Goal: Task Accomplishment & Management: Contribute content

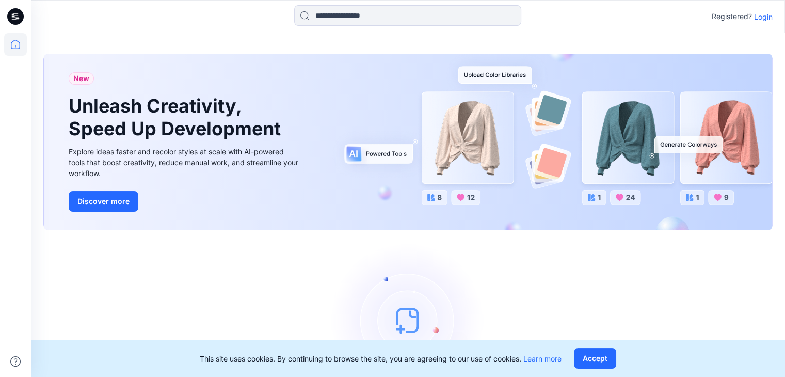
click at [759, 15] on p "Login" at bounding box center [763, 16] width 19 height 11
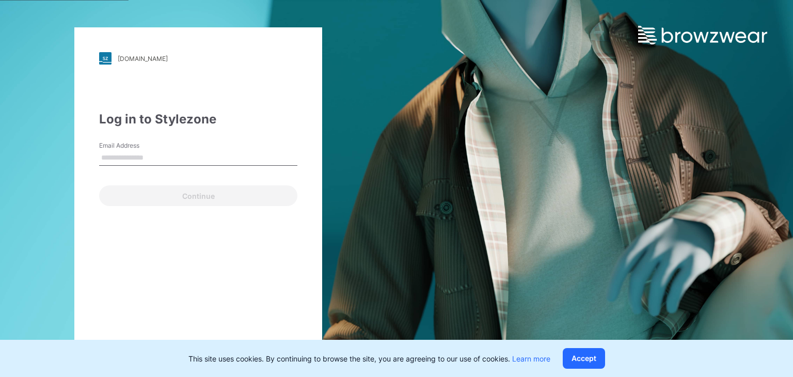
type input "**********"
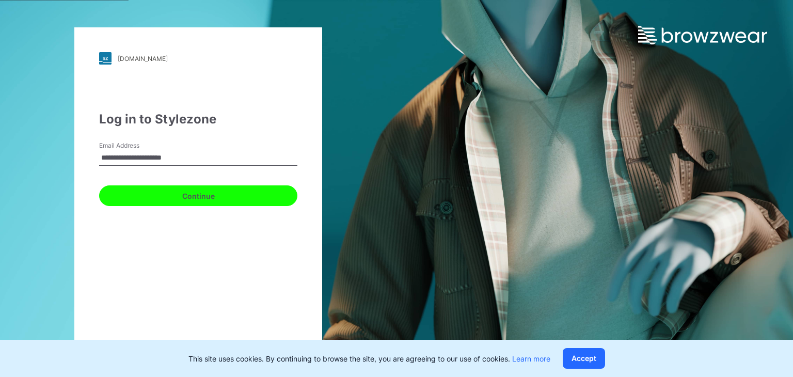
click at [163, 188] on button "Continue" at bounding box center [198, 195] width 198 height 21
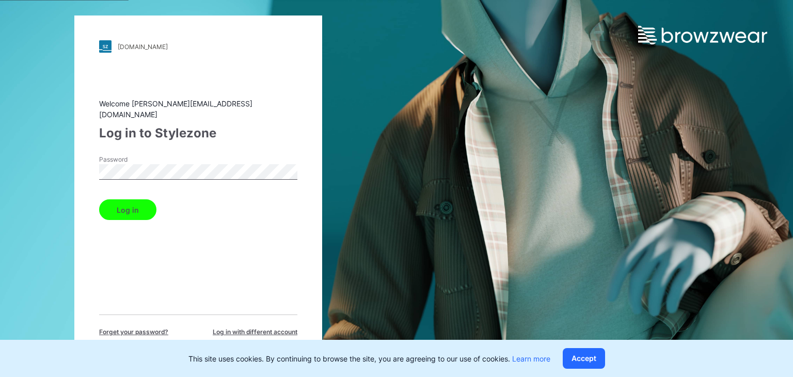
click at [129, 199] on button "Log in" at bounding box center [127, 209] width 57 height 21
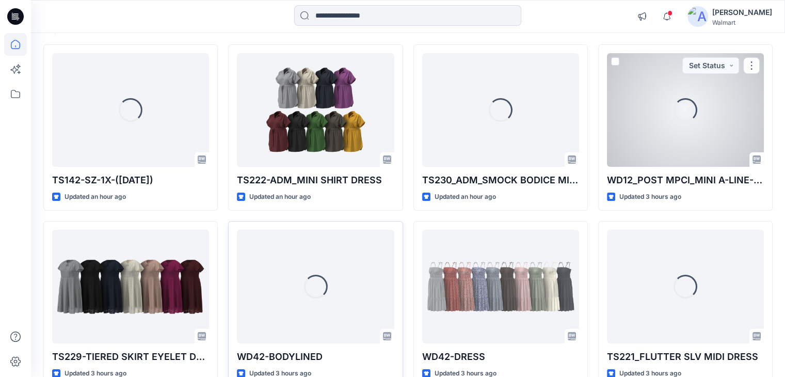
scroll to position [103, 0]
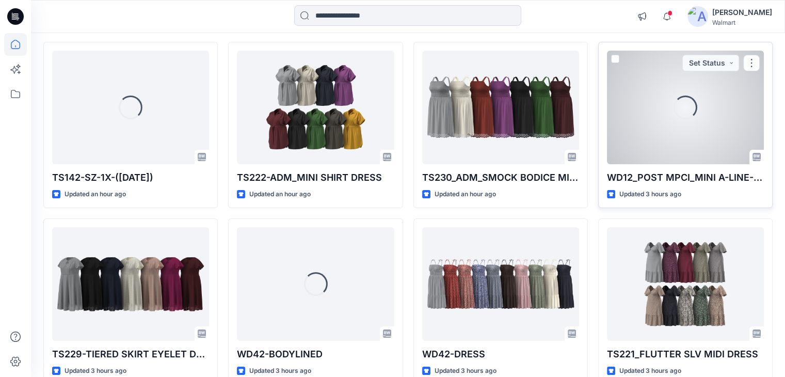
click at [677, 110] on div "Loading..." at bounding box center [685, 107] width 28 height 28
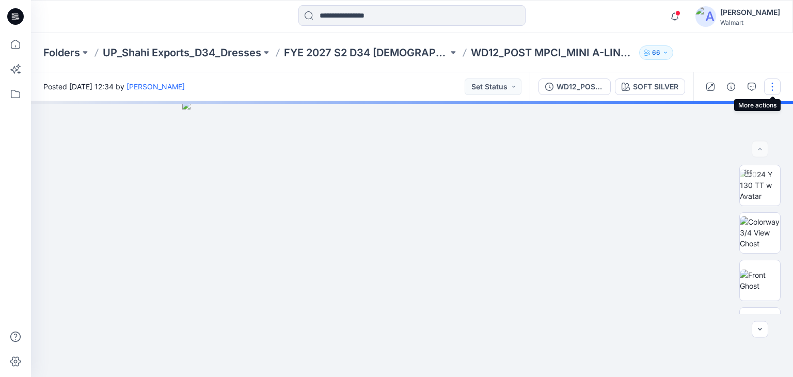
click at [772, 86] on button "button" at bounding box center [772, 86] width 17 height 17
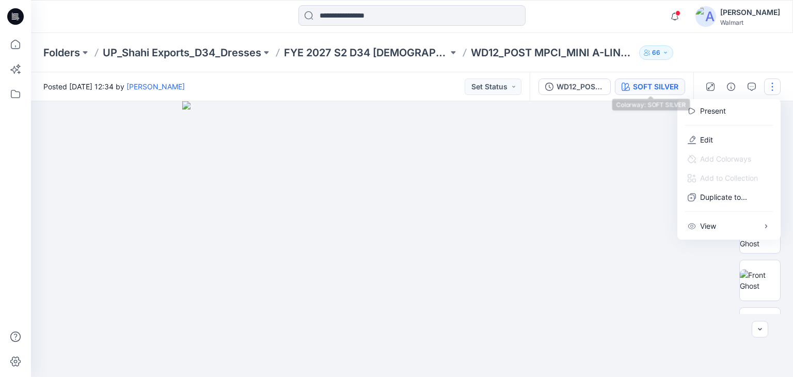
click at [642, 84] on div "SOFT SILVER" at bounding box center [655, 86] width 45 height 11
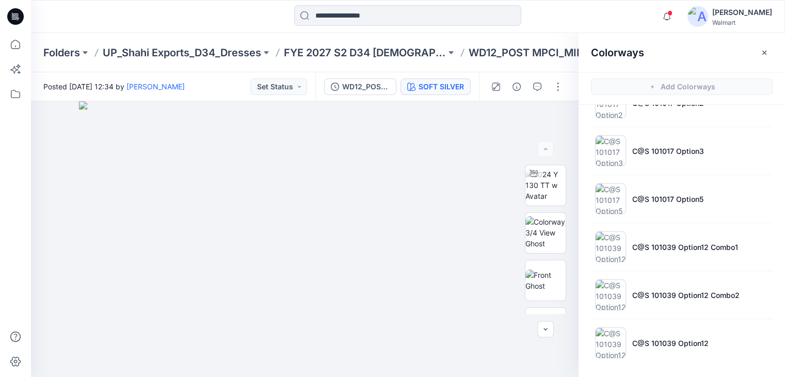
scroll to position [128, 0]
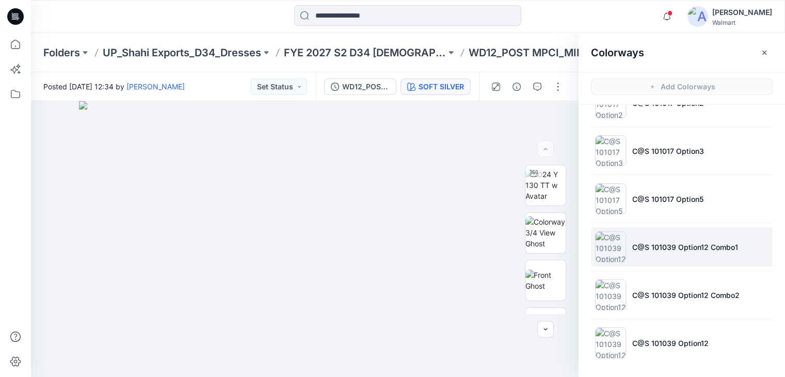
click at [629, 238] on li "C@S 101039 Option12 Combo1" at bounding box center [682, 246] width 182 height 39
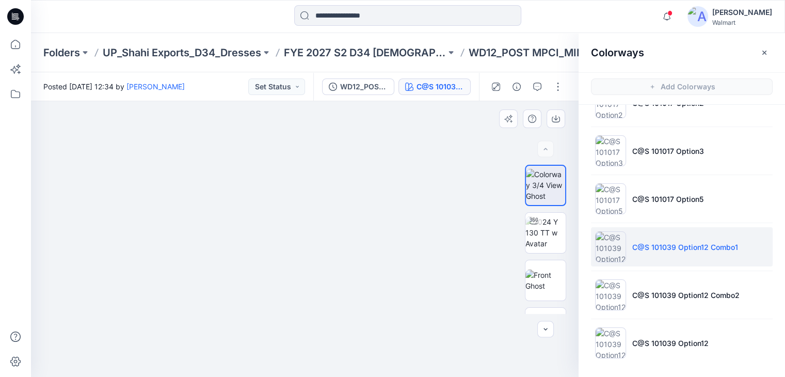
drag, startPoint x: 303, startPoint y: 310, endPoint x: 301, endPoint y: 248, distance: 62.5
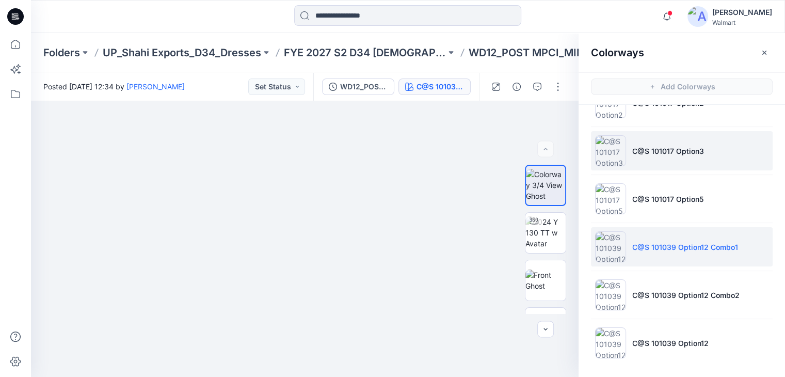
click at [642, 159] on li "C@S 101017 Option3" at bounding box center [682, 150] width 182 height 39
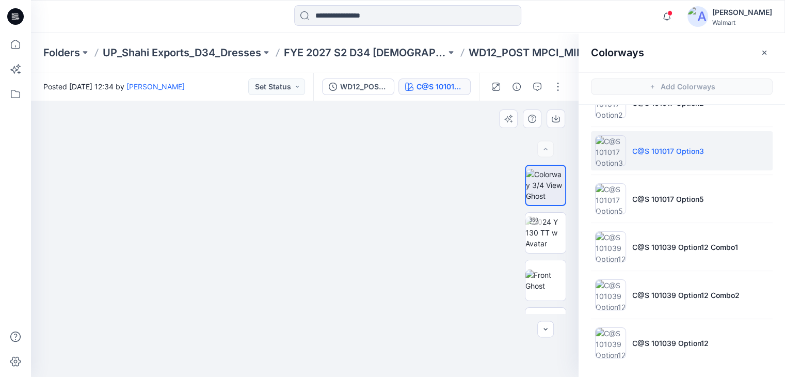
drag, startPoint x: 293, startPoint y: 296, endPoint x: 299, endPoint y: 222, distance: 74.1
drag, startPoint x: 300, startPoint y: 314, endPoint x: 296, endPoint y: 261, distance: 52.8
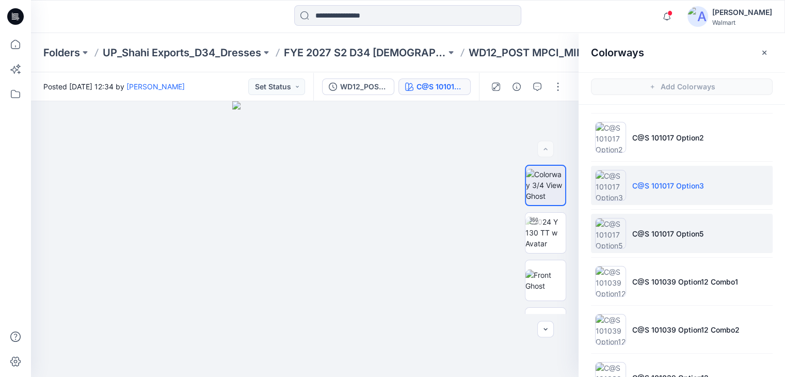
scroll to position [76, 0]
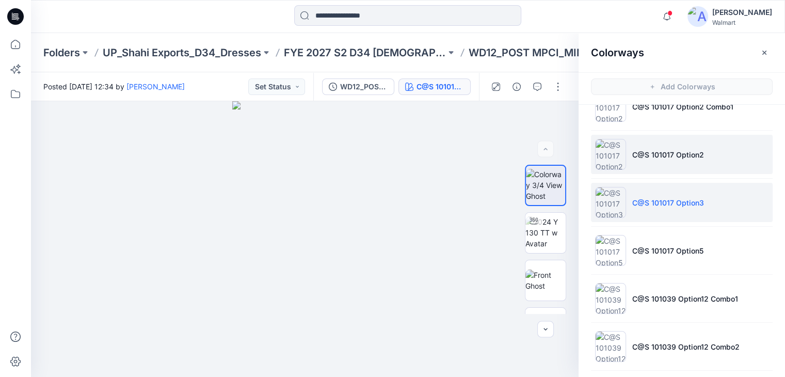
click at [629, 153] on li "C@S 101017 Option2" at bounding box center [682, 154] width 182 height 39
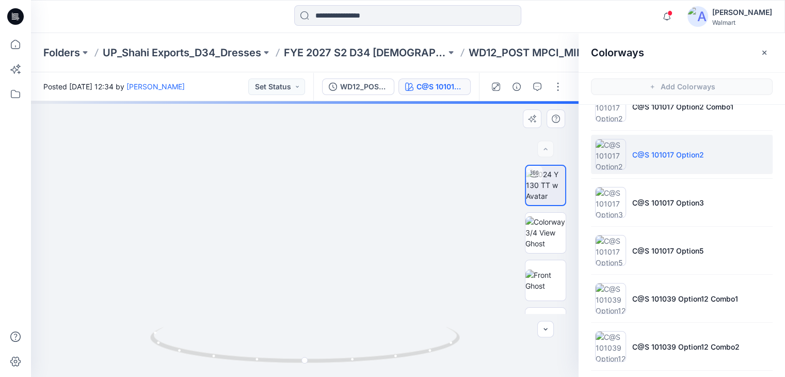
drag, startPoint x: 366, startPoint y: 266, endPoint x: 356, endPoint y: 204, distance: 63.3
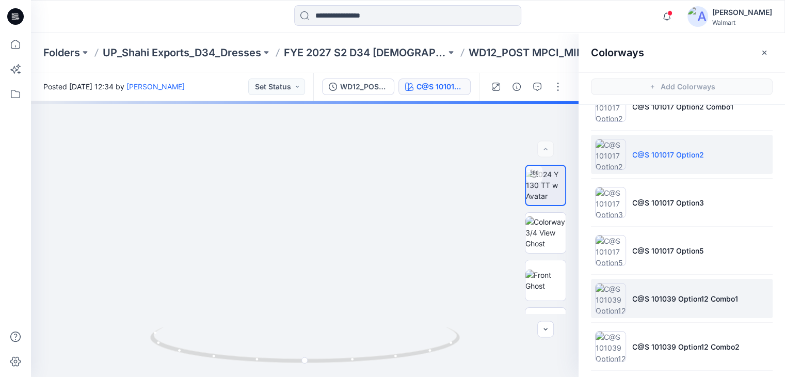
scroll to position [128, 0]
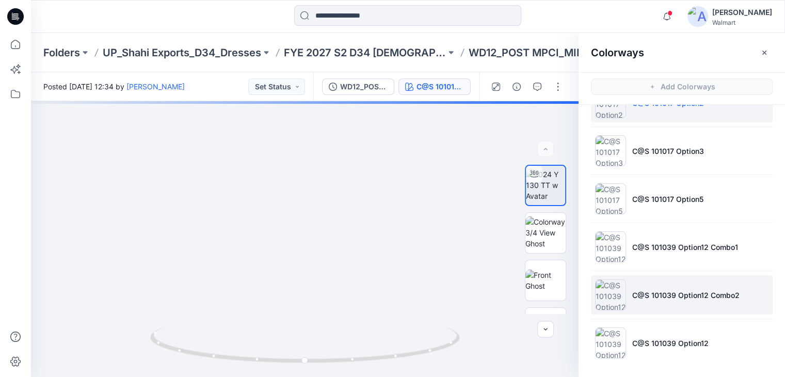
click at [633, 285] on li "C@S 101039 Option12 Combo2" at bounding box center [682, 294] width 182 height 39
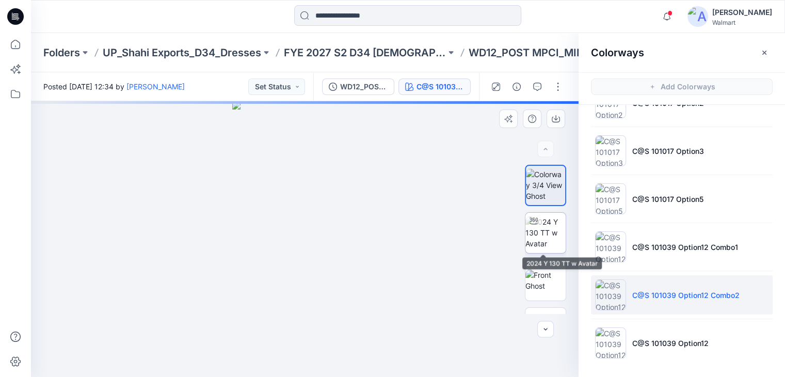
click at [540, 245] on img at bounding box center [545, 232] width 40 height 33
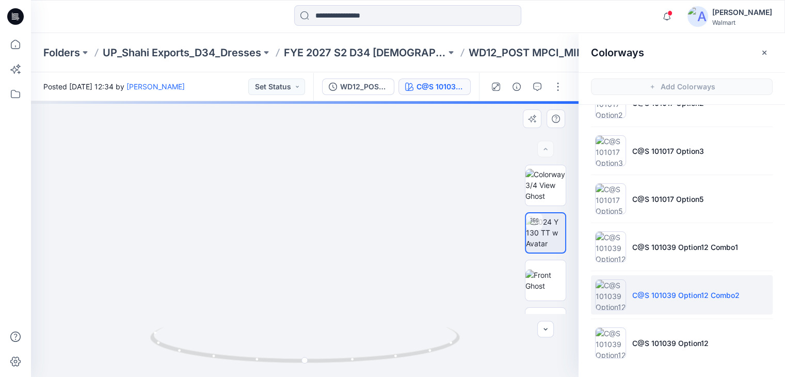
drag, startPoint x: 357, startPoint y: 295, endPoint x: 326, endPoint y: 192, distance: 107.8
drag, startPoint x: 323, startPoint y: 260, endPoint x: 328, endPoint y: 122, distance: 137.9
drag, startPoint x: 290, startPoint y: 261, endPoint x: 291, endPoint y: 175, distance: 85.2
drag, startPoint x: 360, startPoint y: 203, endPoint x: 371, endPoint y: 189, distance: 17.7
drag, startPoint x: 352, startPoint y: 193, endPoint x: 349, endPoint y: 216, distance: 23.5
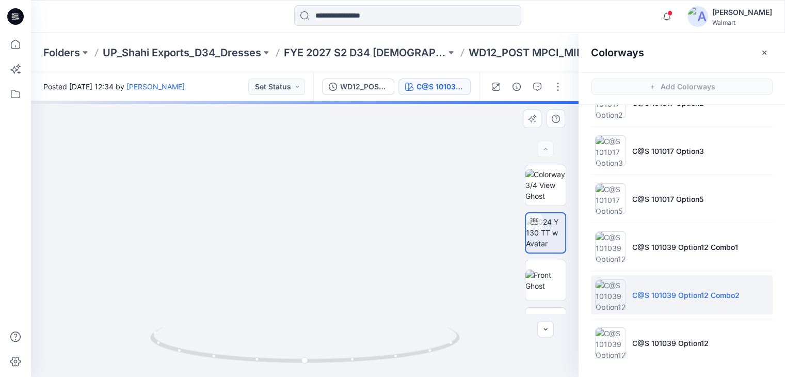
drag, startPoint x: 352, startPoint y: 200, endPoint x: 353, endPoint y: 236, distance: 35.6
drag, startPoint x: 258, startPoint y: 235, endPoint x: 267, endPoint y: 178, distance: 58.5
drag, startPoint x: 267, startPoint y: 178, endPoint x: 238, endPoint y: 263, distance: 89.8
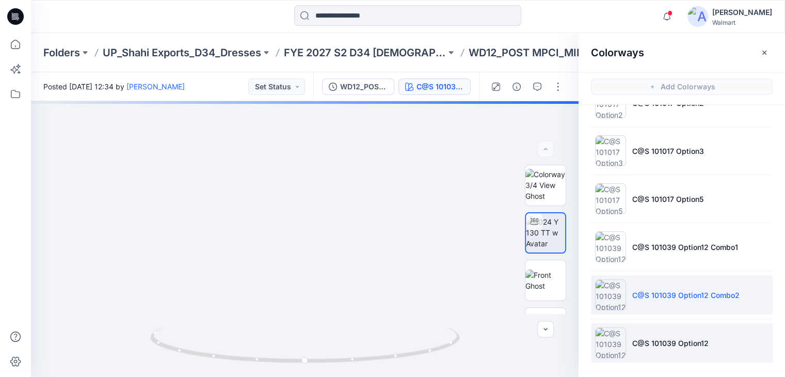
scroll to position [3, 0]
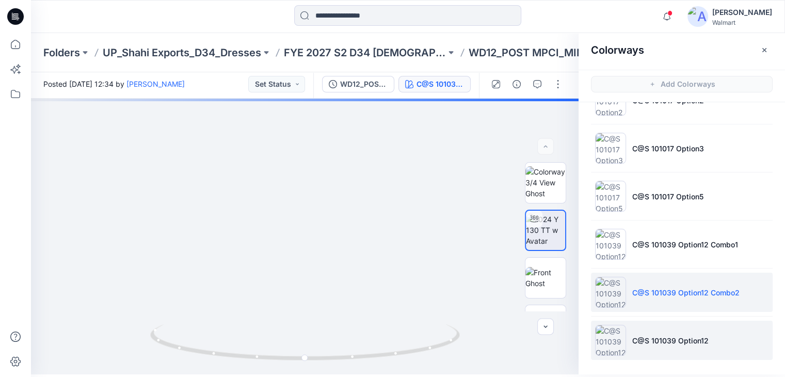
click at [643, 338] on p "C@S 101039 Option12" at bounding box center [670, 340] width 76 height 11
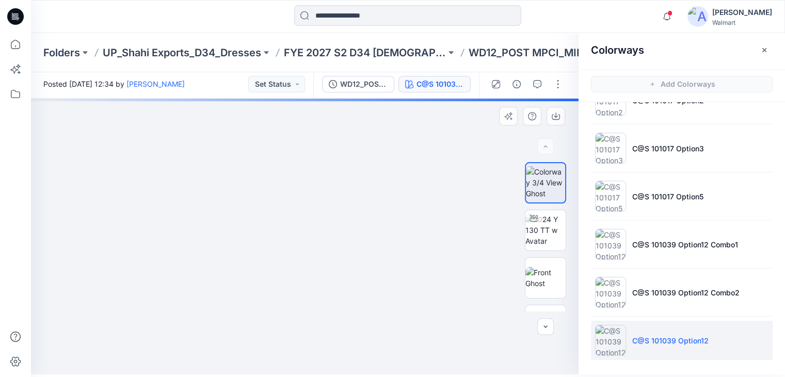
drag, startPoint x: 293, startPoint y: 312, endPoint x: 307, endPoint y: 200, distance: 112.3
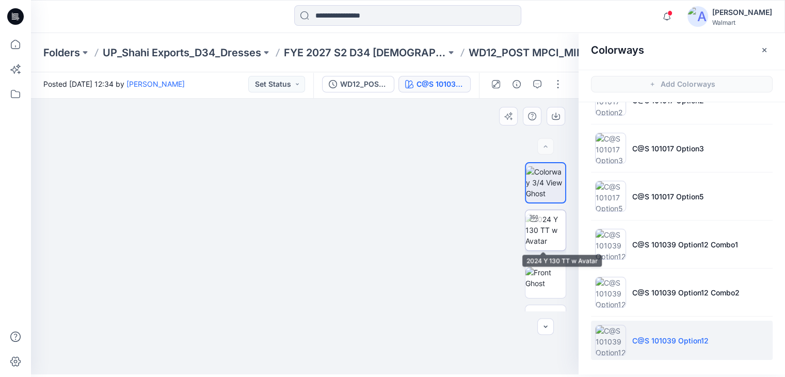
click at [541, 229] on img at bounding box center [545, 230] width 40 height 33
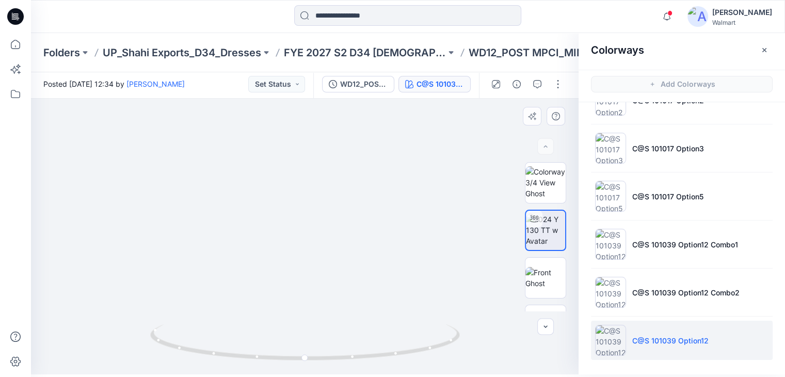
drag, startPoint x: 363, startPoint y: 294, endPoint x: 360, endPoint y: 207, distance: 86.2
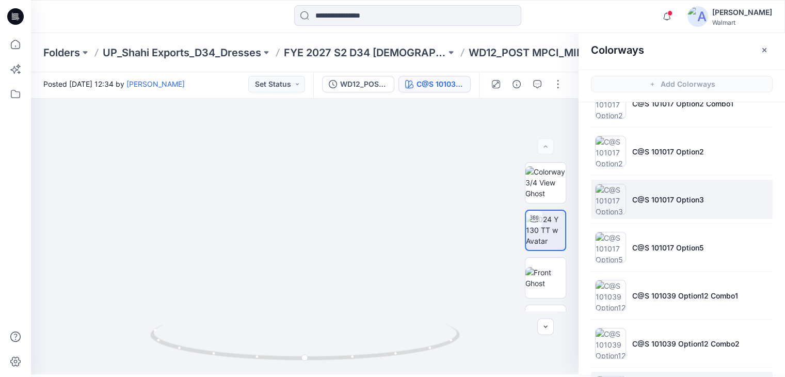
scroll to position [76, 0]
click at [625, 198] on li "C@S 101017 Option3" at bounding box center [682, 199] width 182 height 39
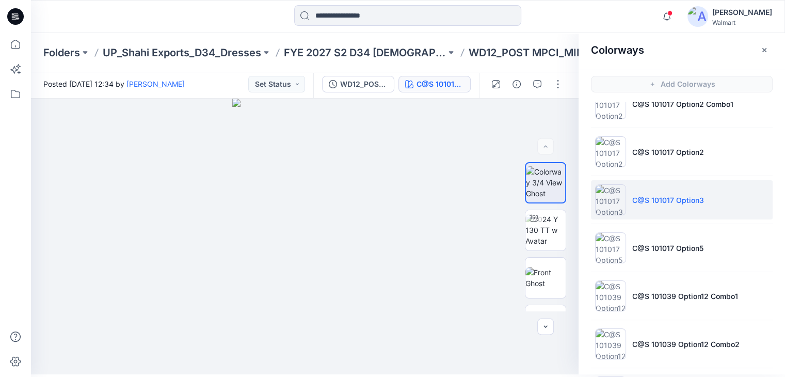
scroll to position [0, 0]
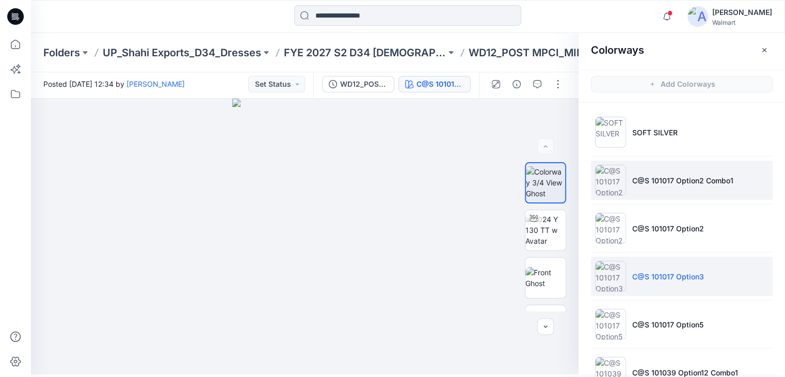
click at [633, 189] on li "C@S 101017 Option2 Combo1" at bounding box center [682, 180] width 182 height 39
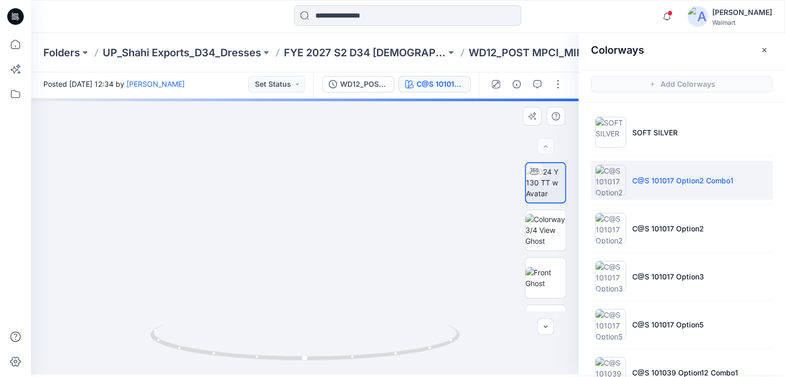
drag, startPoint x: 336, startPoint y: 287, endPoint x: 334, endPoint y: 152, distance: 135.7
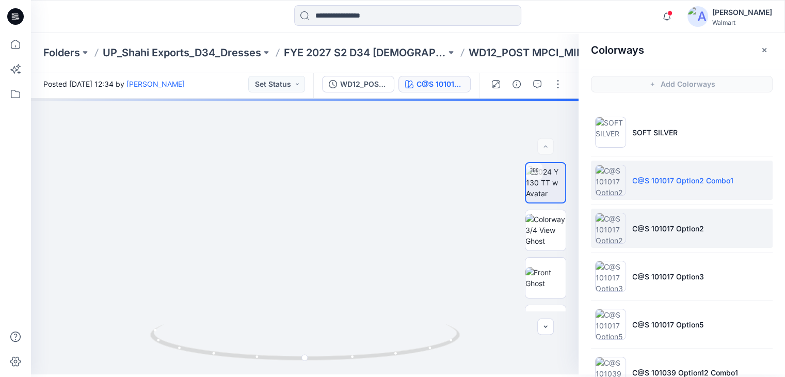
click at [643, 228] on p "C@S 101017 Option2" at bounding box center [668, 228] width 72 height 11
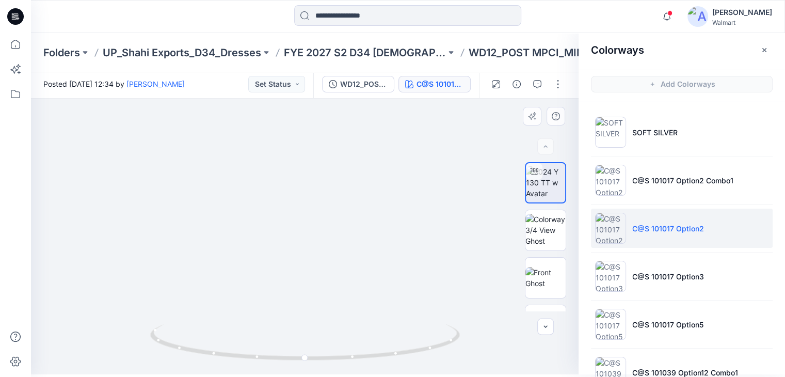
drag, startPoint x: 329, startPoint y: 301, endPoint x: 328, endPoint y: 180, distance: 121.3
click at [652, 230] on p "C@S 101017 Option2" at bounding box center [668, 228] width 72 height 11
drag, startPoint x: 328, startPoint y: 269, endPoint x: 322, endPoint y: 170, distance: 99.3
drag, startPoint x: 332, startPoint y: 254, endPoint x: 351, endPoint y: 184, distance: 72.7
drag, startPoint x: 379, startPoint y: 248, endPoint x: 365, endPoint y: 296, distance: 50.1
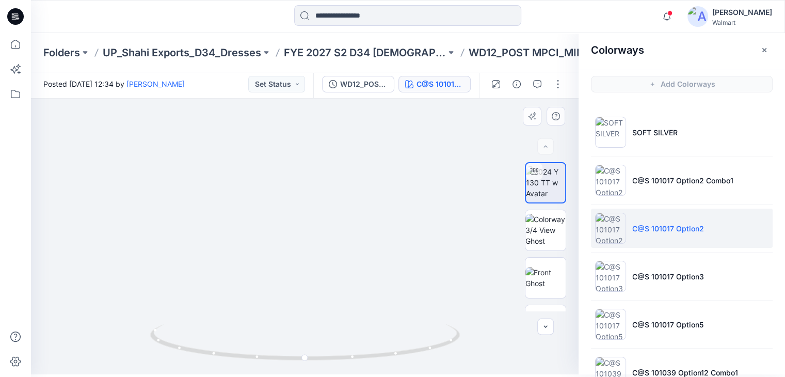
drag, startPoint x: 343, startPoint y: 292, endPoint x: 338, endPoint y: 279, distance: 13.4
click at [646, 230] on p "C@S 101017 Option2" at bounding box center [668, 228] width 72 height 11
drag, startPoint x: 335, startPoint y: 307, endPoint x: 344, endPoint y: 233, distance: 73.8
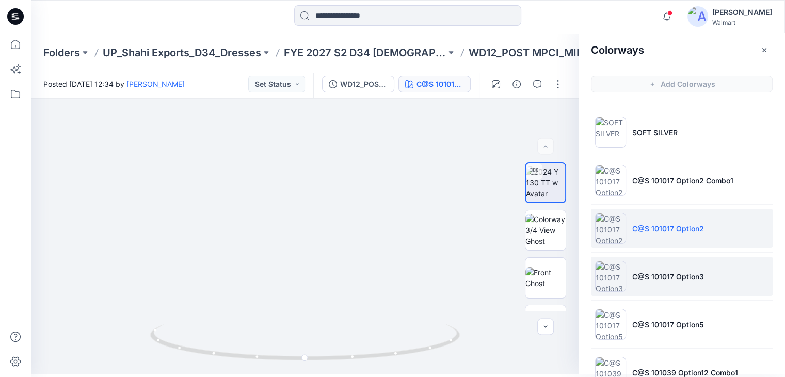
click at [629, 267] on li "C@S 101017 Option3" at bounding box center [682, 275] width 182 height 39
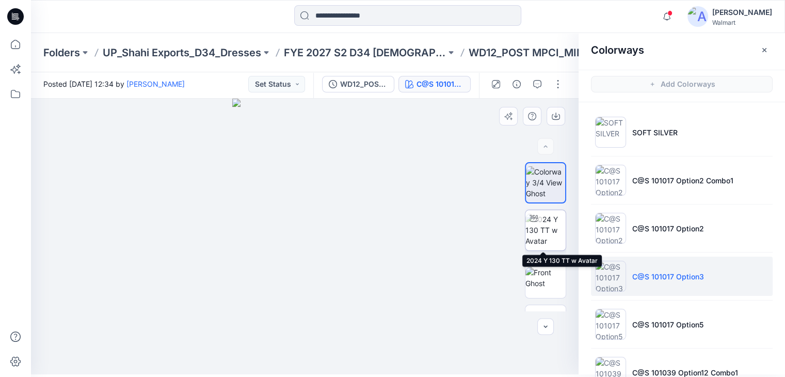
drag, startPoint x: 541, startPoint y: 238, endPoint x: 535, endPoint y: 238, distance: 6.2
click at [541, 238] on img at bounding box center [545, 230] width 40 height 33
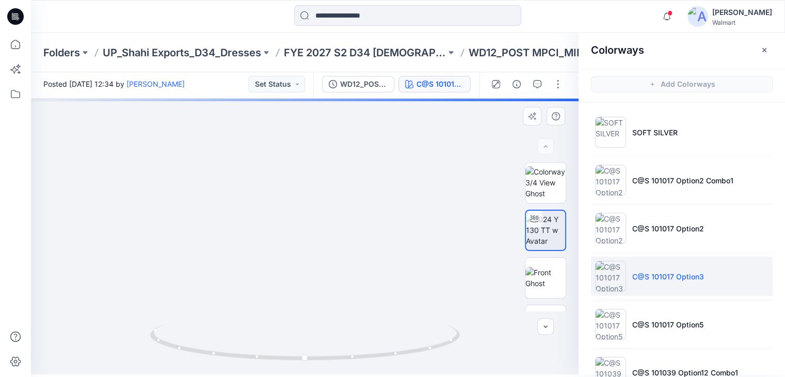
drag, startPoint x: 380, startPoint y: 287, endPoint x: 400, endPoint y: 184, distance: 105.3
drag, startPoint x: 362, startPoint y: 265, endPoint x: 367, endPoint y: 180, distance: 84.8
drag, startPoint x: 369, startPoint y: 204, endPoint x: 364, endPoint y: 211, distance: 8.2
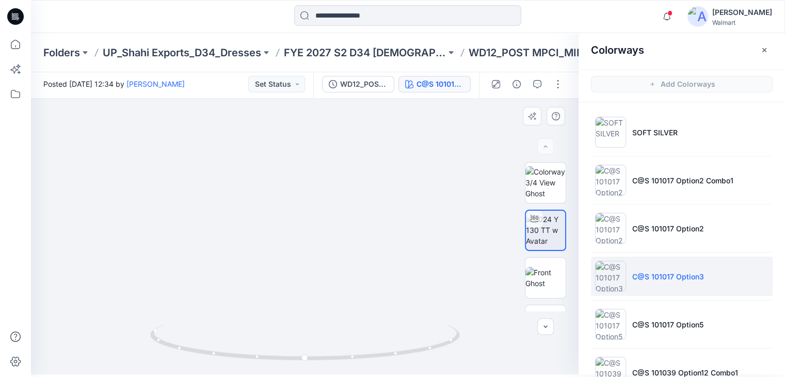
drag, startPoint x: 369, startPoint y: 261, endPoint x: 294, endPoint y: 205, distance: 93.6
drag, startPoint x: 261, startPoint y: 228, endPoint x: 250, endPoint y: 277, distance: 50.1
drag, startPoint x: 277, startPoint y: 232, endPoint x: 299, endPoint y: 252, distance: 30.3
drag, startPoint x: 317, startPoint y: 295, endPoint x: 316, endPoint y: 236, distance: 58.8
drag, startPoint x: 330, startPoint y: 235, endPoint x: 328, endPoint y: 257, distance: 21.8
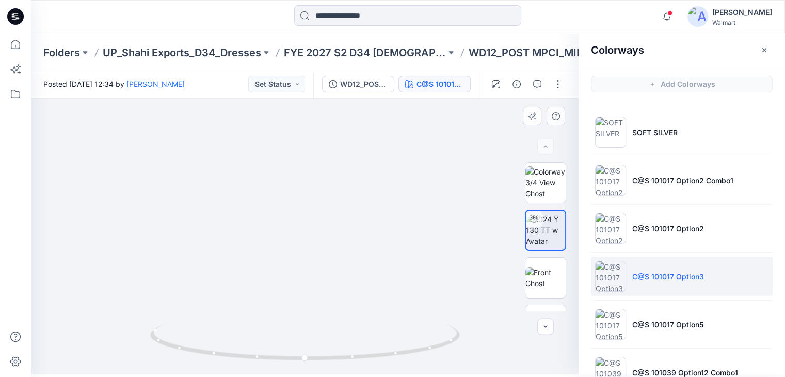
drag, startPoint x: 346, startPoint y: 202, endPoint x: 350, endPoint y: 199, distance: 5.6
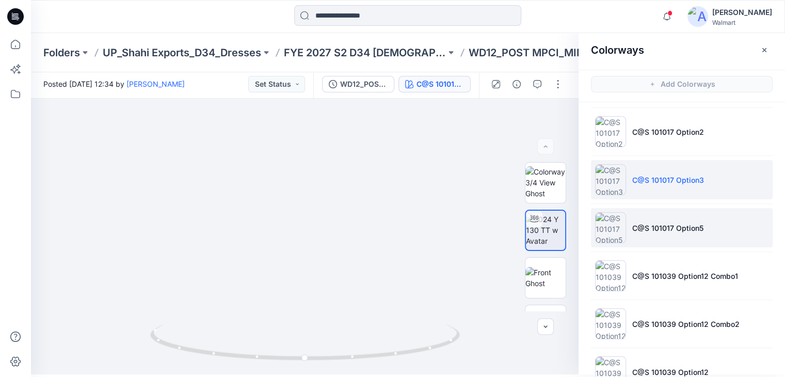
scroll to position [103, 0]
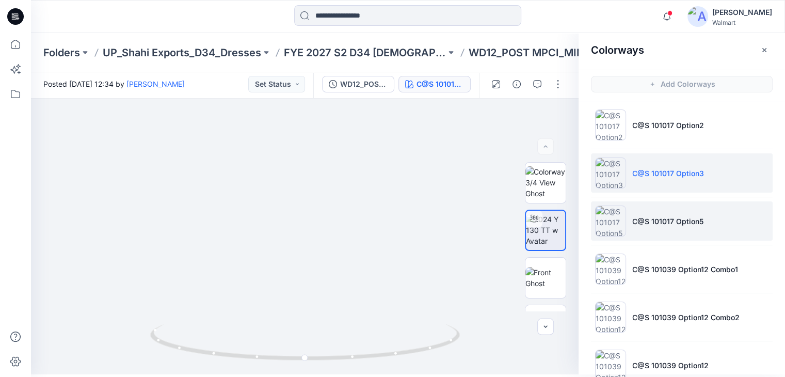
click at [651, 231] on li "C@S 101017 Option5" at bounding box center [682, 220] width 182 height 39
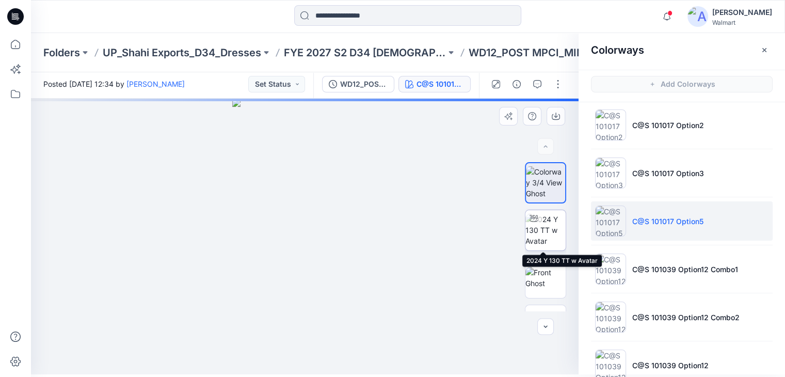
click at [537, 233] on img at bounding box center [545, 230] width 40 height 33
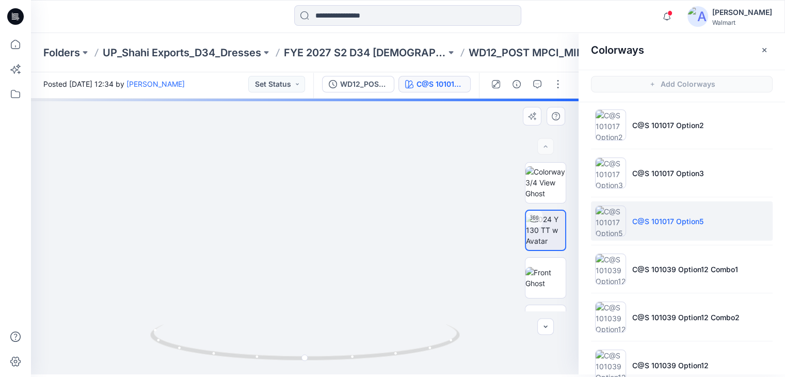
drag, startPoint x: 311, startPoint y: 291, endPoint x: 312, endPoint y: 164, distance: 126.4
drag, startPoint x: 311, startPoint y: 269, endPoint x: 309, endPoint y: 162, distance: 107.9
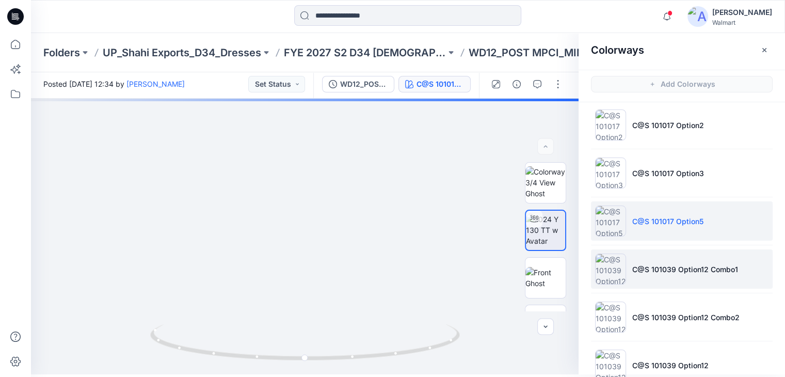
click at [649, 264] on p "C@S 101039 Option12 Combo1" at bounding box center [685, 269] width 106 height 11
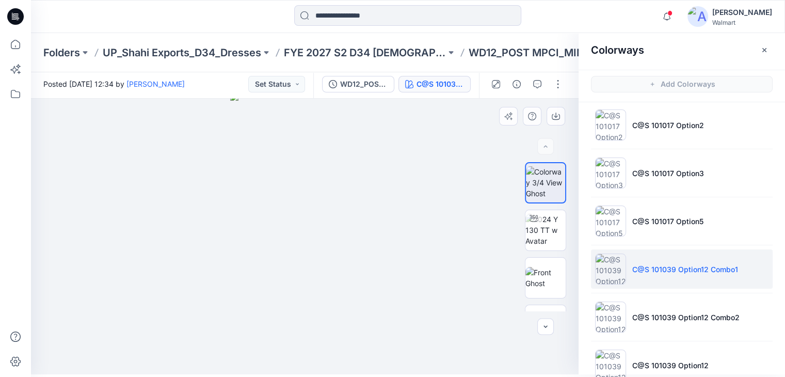
drag, startPoint x: 249, startPoint y: 281, endPoint x: 311, endPoint y: 244, distance: 72.2
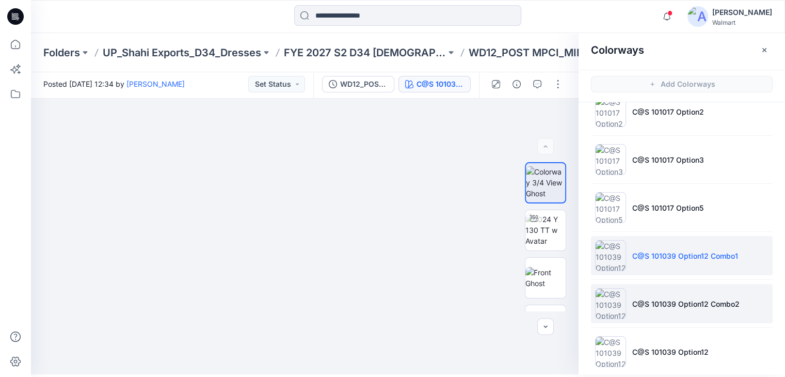
scroll to position [128, 0]
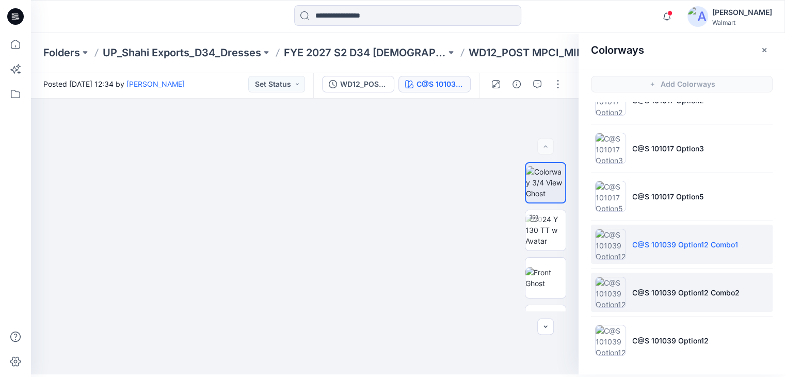
click at [652, 292] on p "C@S 101039 Option12 Combo2" at bounding box center [685, 292] width 107 height 11
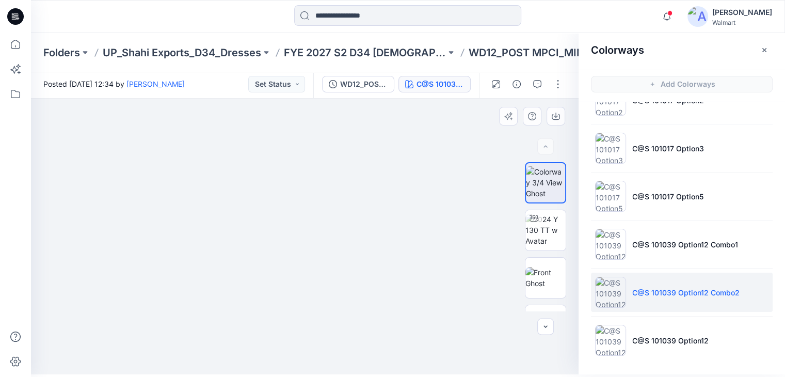
drag, startPoint x: 290, startPoint y: 302, endPoint x: 311, endPoint y: 246, distance: 60.1
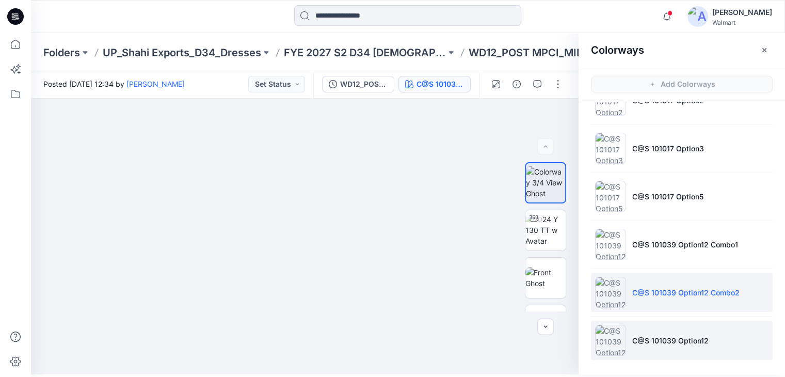
click at [646, 339] on p "C@S 101039 Option12" at bounding box center [670, 340] width 76 height 11
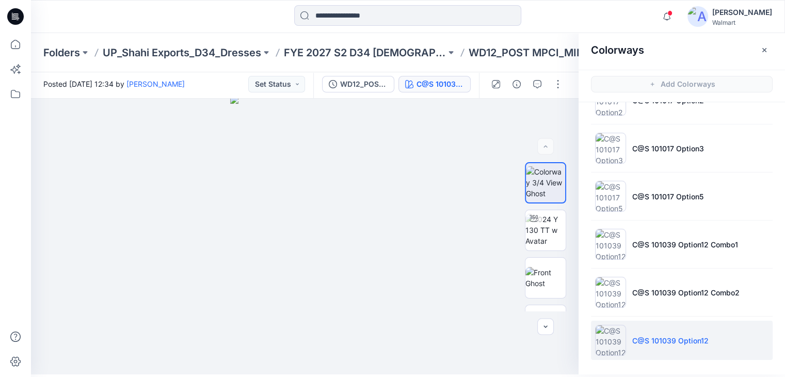
click at [766, 46] on icon "button" at bounding box center [764, 50] width 8 height 8
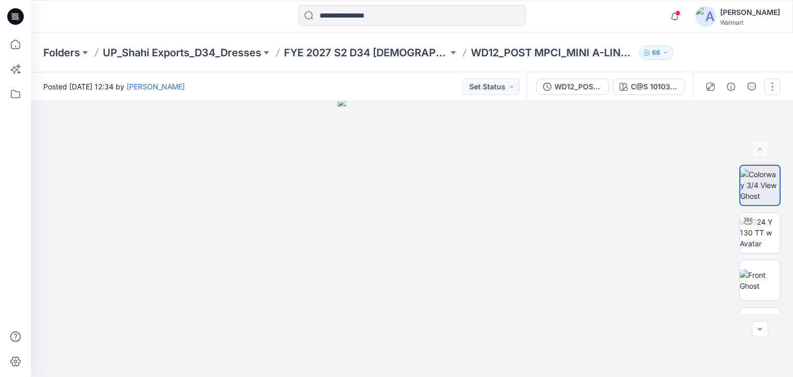
click at [769, 87] on button "button" at bounding box center [772, 86] width 17 height 17
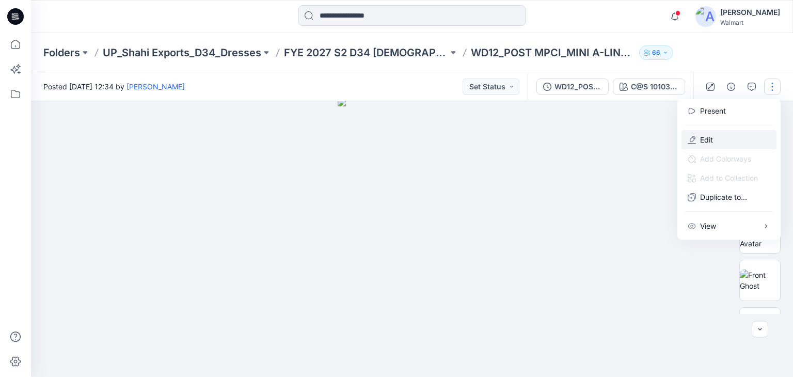
click at [711, 142] on p "Edit" at bounding box center [706, 139] width 13 height 11
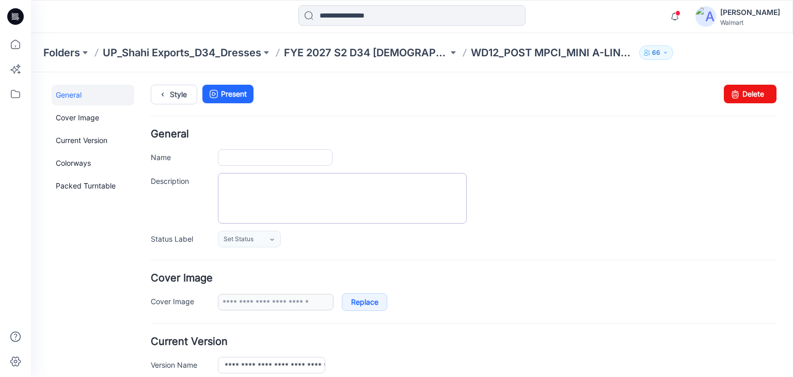
type input "**********"
type textarea "**********"
type input "**********"
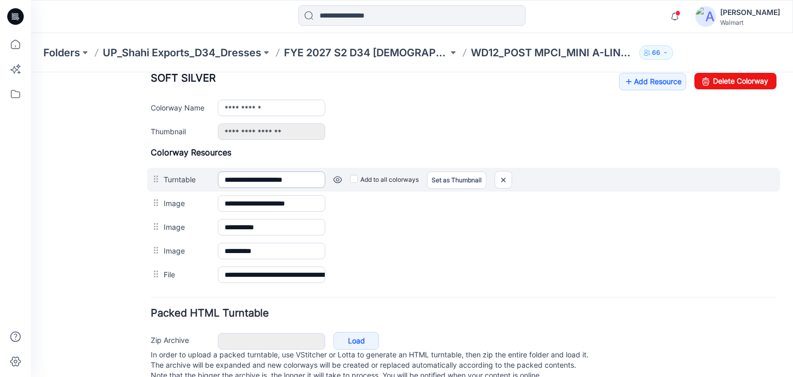
scroll to position [310, 0]
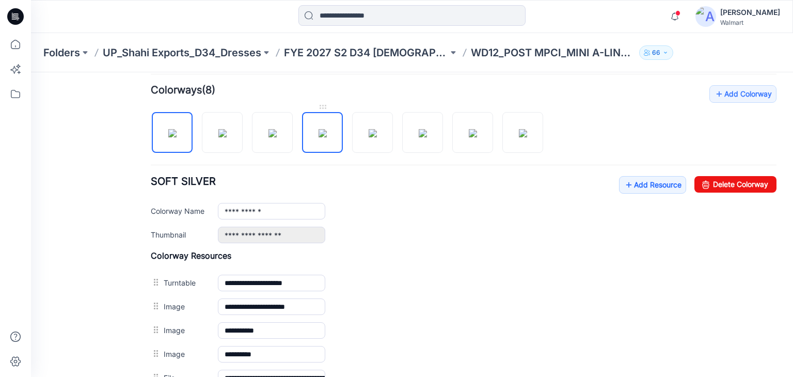
drag, startPoint x: 317, startPoint y: 127, endPoint x: 319, endPoint y: 135, distance: 7.5
click at [318, 129] on img at bounding box center [322, 133] width 8 height 8
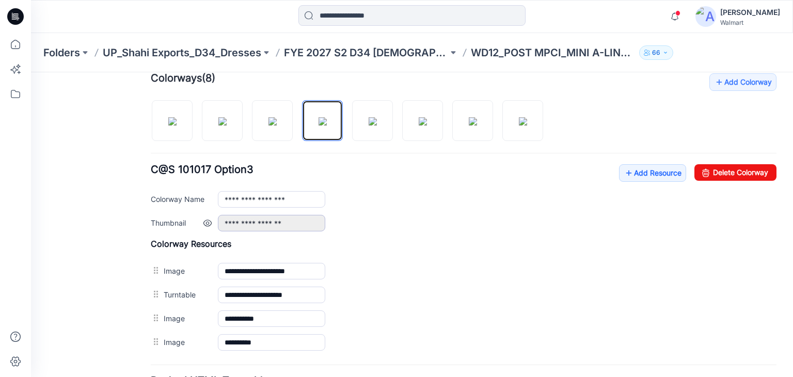
scroll to position [361, 0]
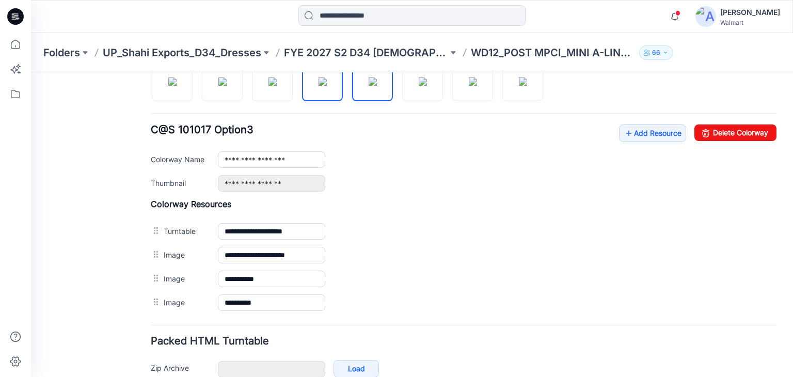
click at [377, 86] on img at bounding box center [372, 81] width 8 height 8
click at [423, 85] on img at bounding box center [423, 81] width 8 height 8
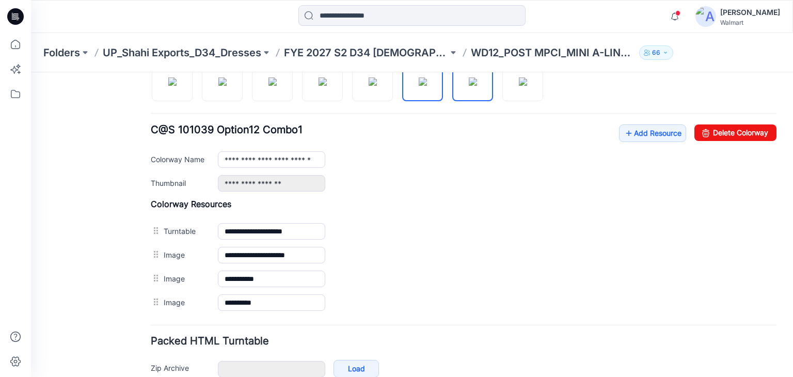
click at [477, 86] on img at bounding box center [473, 81] width 8 height 8
click at [525, 83] on img at bounding box center [523, 81] width 8 height 8
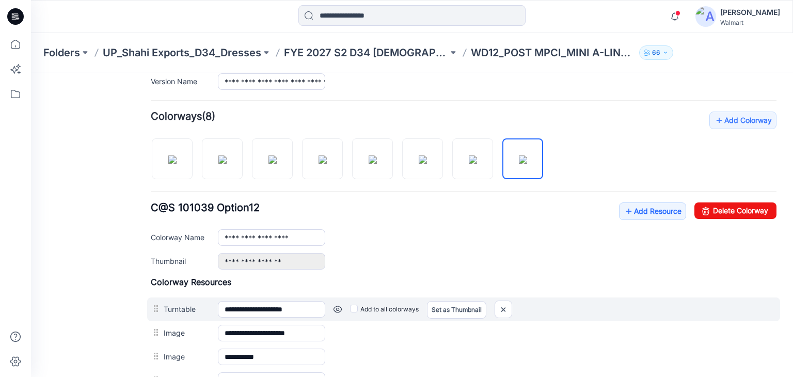
scroll to position [155, 0]
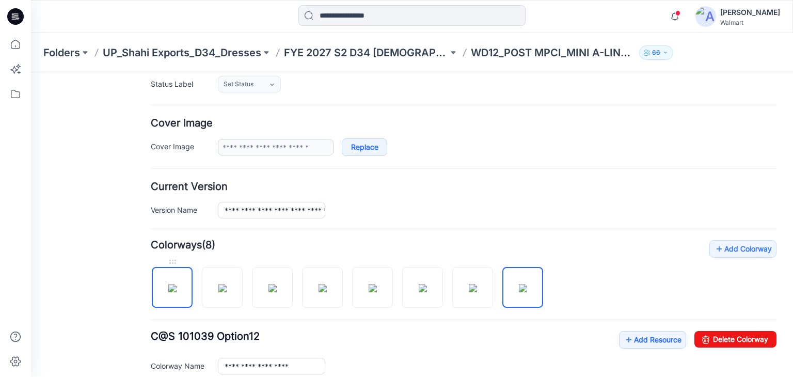
drag, startPoint x: 167, startPoint y: 284, endPoint x: 153, endPoint y: 298, distance: 19.7
click at [168, 284] on img at bounding box center [172, 288] width 8 height 8
type input "**********"
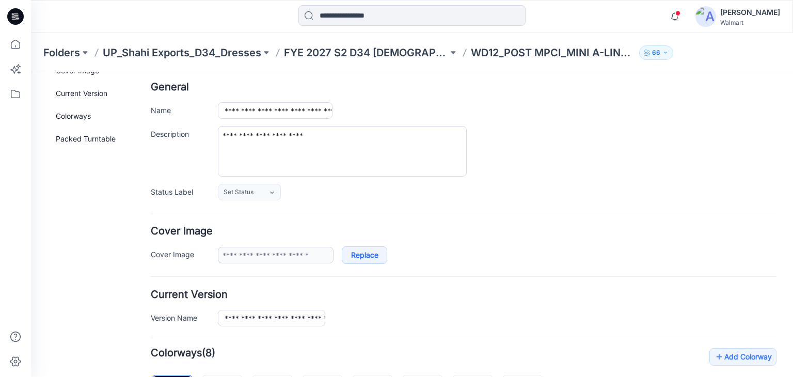
scroll to position [0, 0]
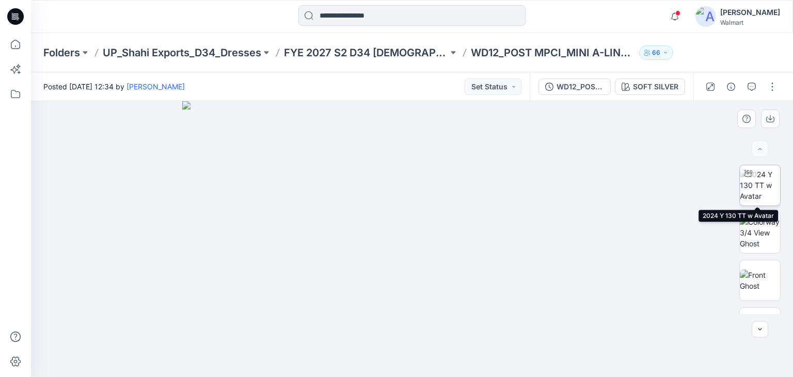
click at [759, 189] on img at bounding box center [760, 185] width 40 height 33
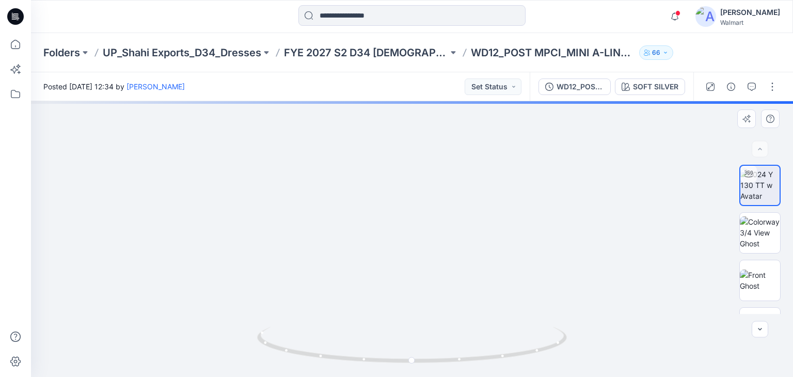
drag, startPoint x: 405, startPoint y: 290, endPoint x: 413, endPoint y: 223, distance: 66.6
drag, startPoint x: 394, startPoint y: 306, endPoint x: 452, endPoint y: 226, distance: 99.1
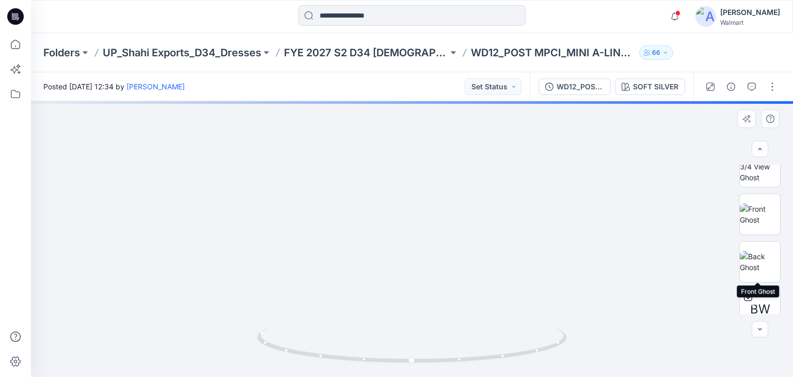
scroll to position [130, 0]
drag, startPoint x: 408, startPoint y: 284, endPoint x: 403, endPoint y: 306, distance: 22.4
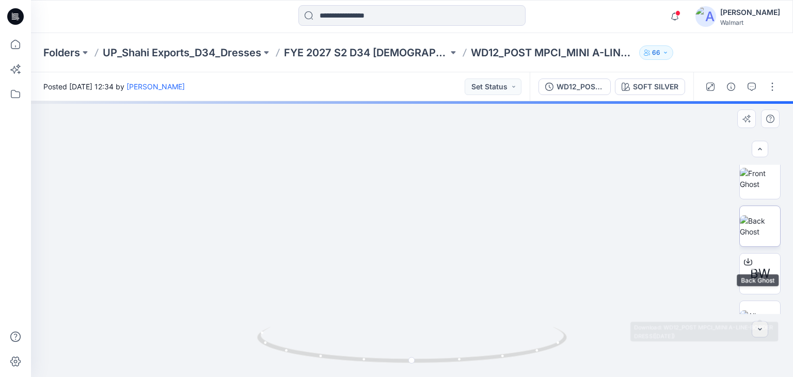
scroll to position [78, 0]
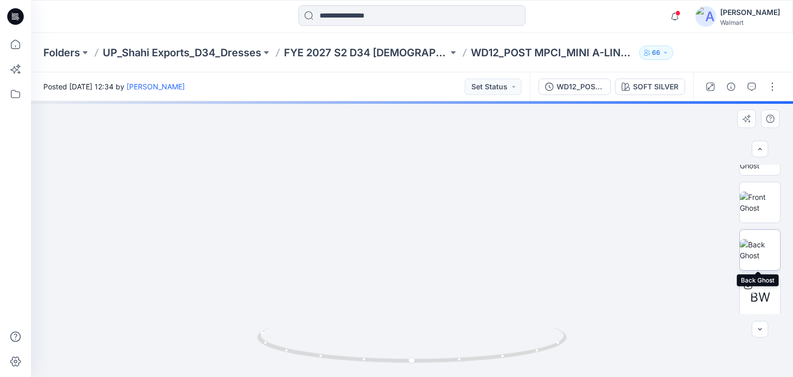
click at [752, 245] on img at bounding box center [760, 250] width 40 height 22
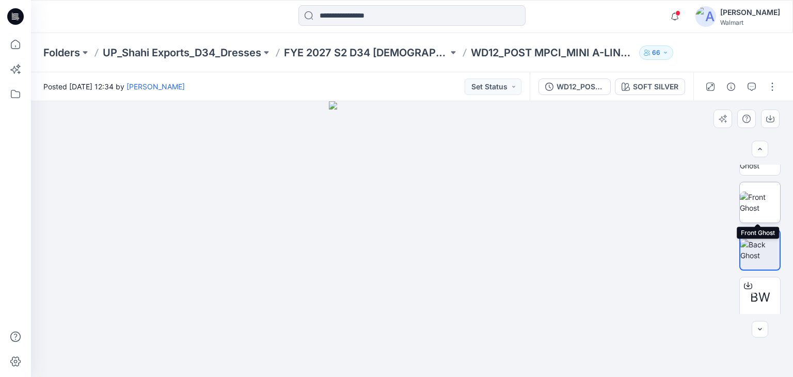
click at [756, 205] on img at bounding box center [760, 202] width 40 height 22
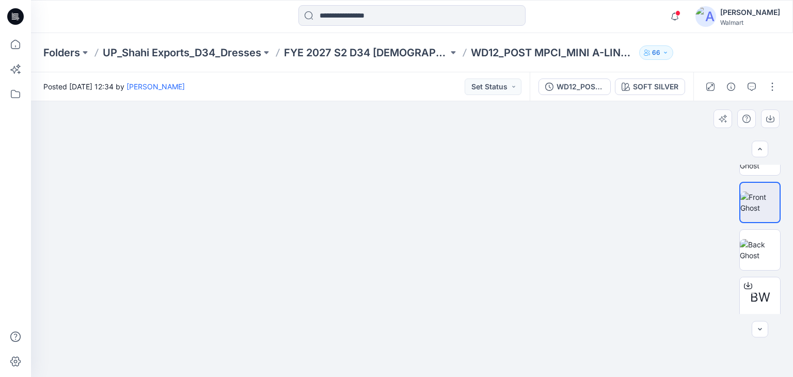
drag, startPoint x: 406, startPoint y: 318, endPoint x: 427, endPoint y: 157, distance: 161.8
drag, startPoint x: 419, startPoint y: 276, endPoint x: 405, endPoint y: 351, distance: 76.6
drag, startPoint x: 390, startPoint y: 231, endPoint x: 388, endPoint y: 271, distance: 39.8
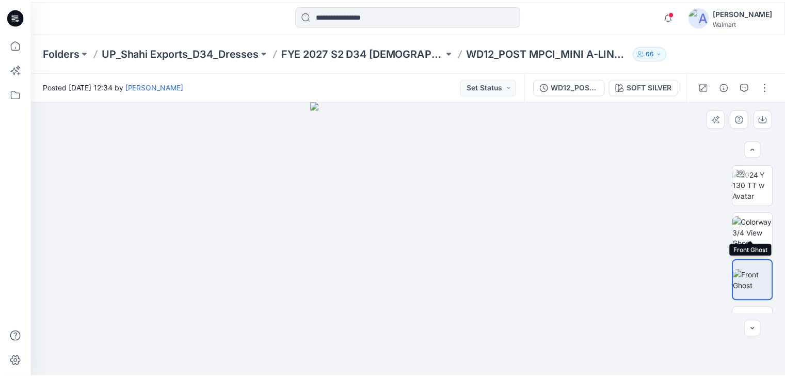
scroll to position [0, 0]
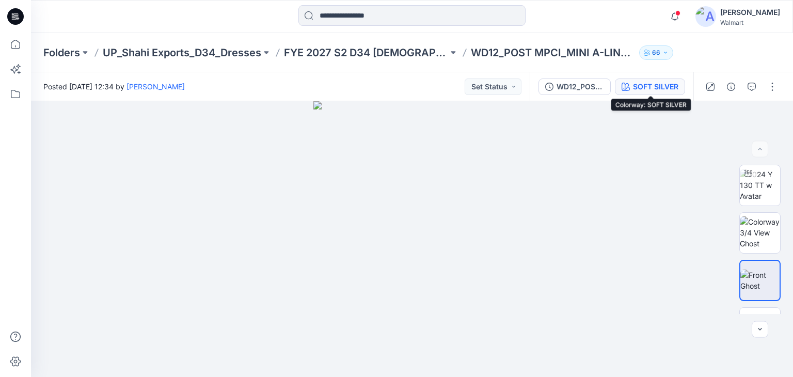
click at [639, 87] on div "SOFT SILVER" at bounding box center [655, 86] width 45 height 11
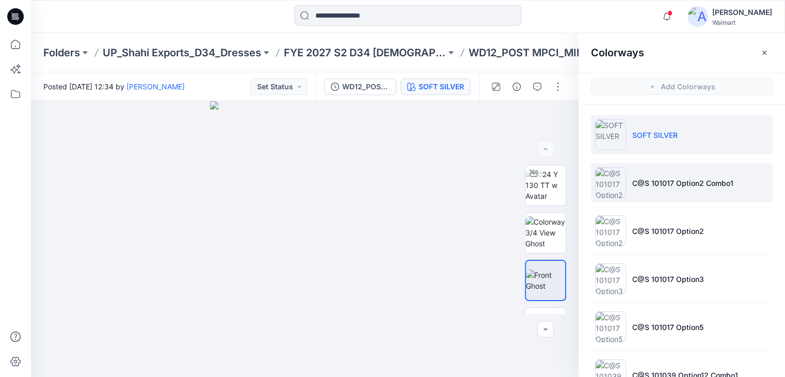
click at [667, 185] on p "C@S 101017 Option2 Combo1" at bounding box center [682, 183] width 101 height 11
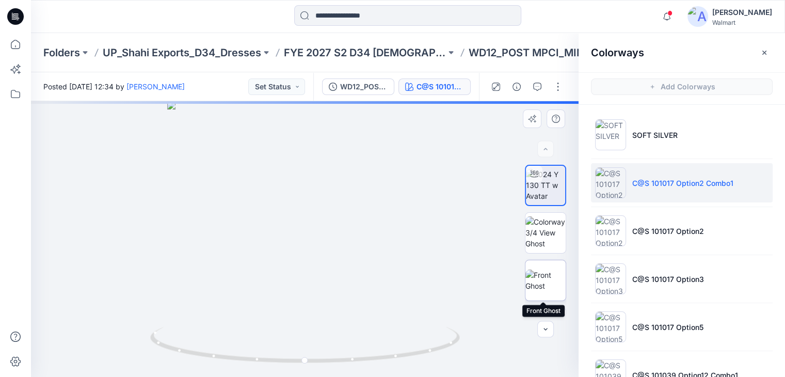
click at [538, 281] on img at bounding box center [545, 280] width 40 height 22
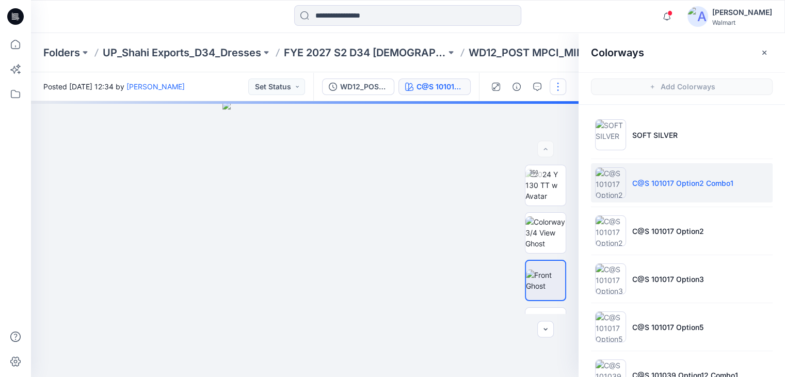
click at [558, 89] on button "button" at bounding box center [558, 86] width 17 height 17
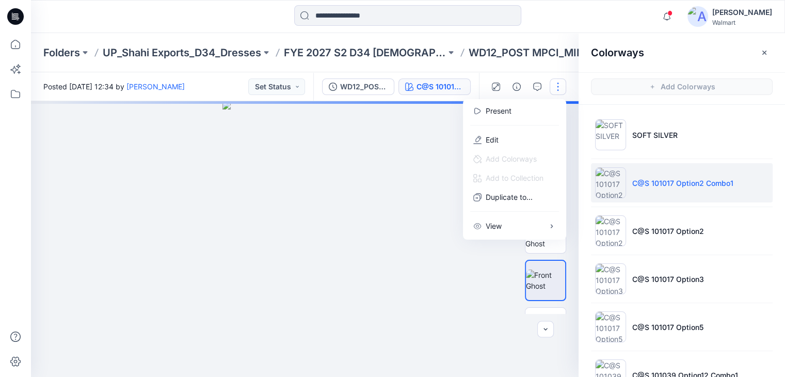
click at [425, 174] on div at bounding box center [305, 239] width 548 height 276
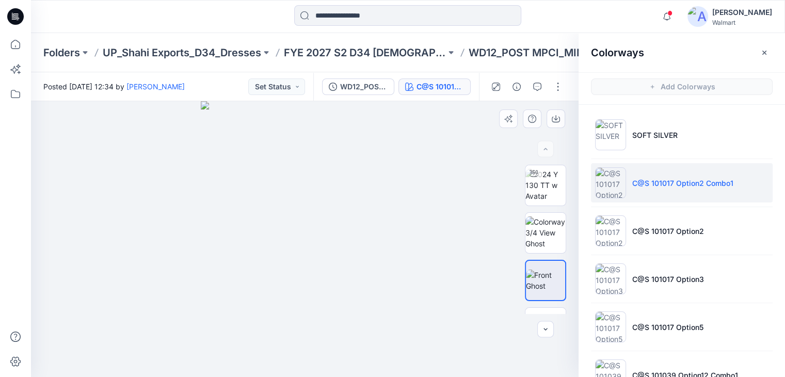
drag, startPoint x: 299, startPoint y: 189, endPoint x: 316, endPoint y: 276, distance: 88.4
drag, startPoint x: 297, startPoint y: 290, endPoint x: 322, endPoint y: 208, distance: 85.9
drag, startPoint x: 304, startPoint y: 282, endPoint x: 316, endPoint y: 245, distance: 39.5
drag, startPoint x: 280, startPoint y: 267, endPoint x: 309, endPoint y: 124, distance: 145.4
drag, startPoint x: 315, startPoint y: 308, endPoint x: 323, endPoint y: 225, distance: 83.5
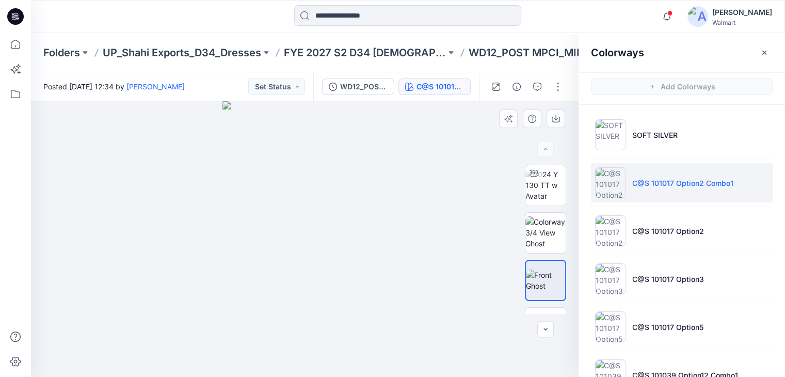
drag, startPoint x: 310, startPoint y: 240, endPoint x: 307, endPoint y: 264, distance: 23.9
drag, startPoint x: 260, startPoint y: 216, endPoint x: 287, endPoint y: 244, distance: 38.3
click at [550, 185] on img at bounding box center [545, 185] width 40 height 33
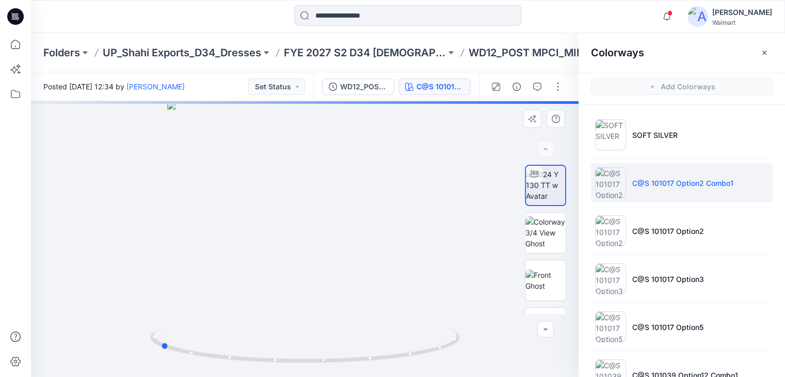
drag, startPoint x: 303, startPoint y: 360, endPoint x: 468, endPoint y: 343, distance: 166.0
click at [468, 343] on div at bounding box center [305, 239] width 548 height 276
drag, startPoint x: 327, startPoint y: 231, endPoint x: 359, endPoint y: 186, distance: 54.8
drag, startPoint x: 17, startPoint y: 19, endPoint x: 27, endPoint y: 27, distance: 12.8
click at [17, 19] on icon at bounding box center [15, 16] width 17 height 33
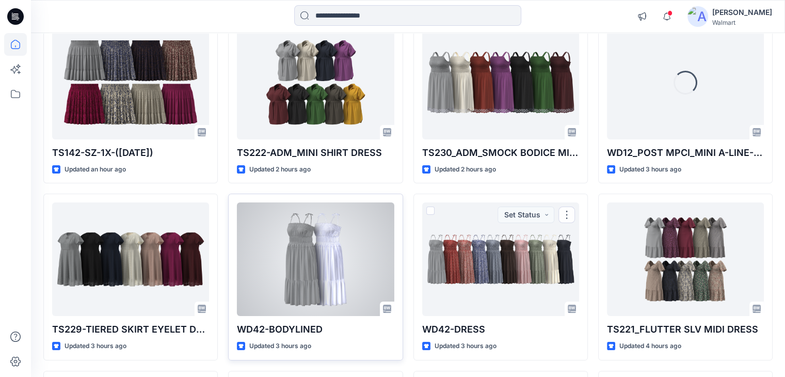
scroll to position [155, 0]
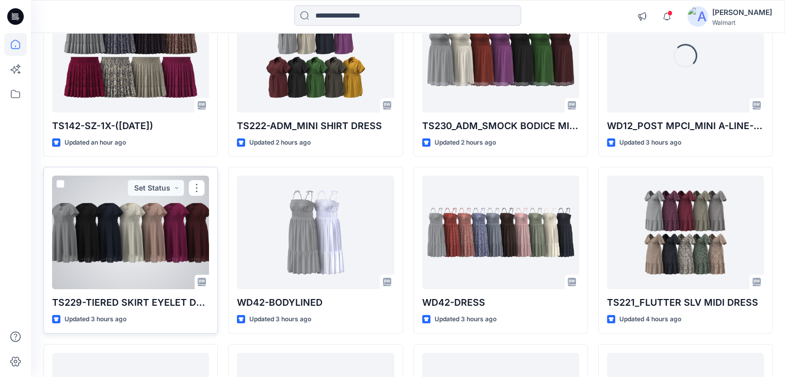
click at [108, 238] on div at bounding box center [130, 232] width 157 height 114
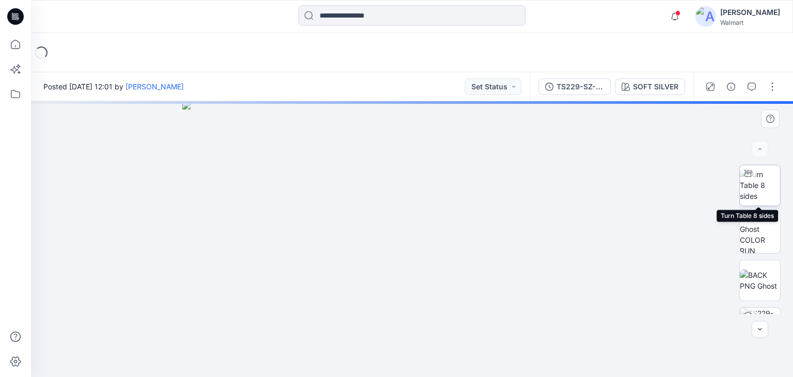
click at [760, 190] on img at bounding box center [760, 185] width 40 height 33
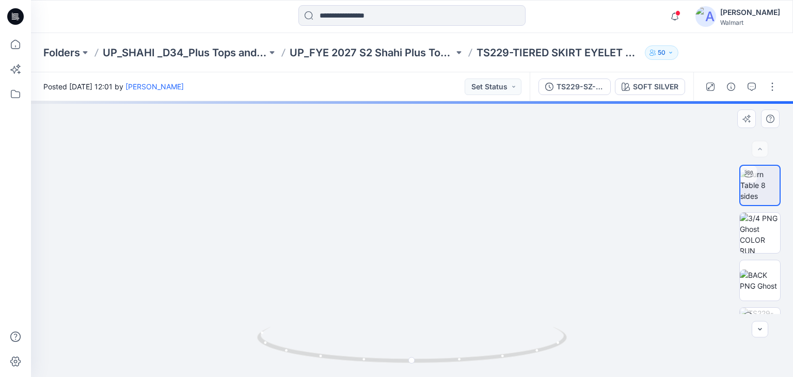
drag, startPoint x: 384, startPoint y: 293, endPoint x: 391, endPoint y: 202, distance: 91.1
drag, startPoint x: 407, startPoint y: 277, endPoint x: 416, endPoint y: 168, distance: 109.8
drag, startPoint x: 398, startPoint y: 199, endPoint x: 379, endPoint y: 340, distance: 142.2
drag, startPoint x: 388, startPoint y: 188, endPoint x: 378, endPoint y: 288, distance: 101.1
drag, startPoint x: 380, startPoint y: 214, endPoint x: 380, endPoint y: 257, distance: 42.8
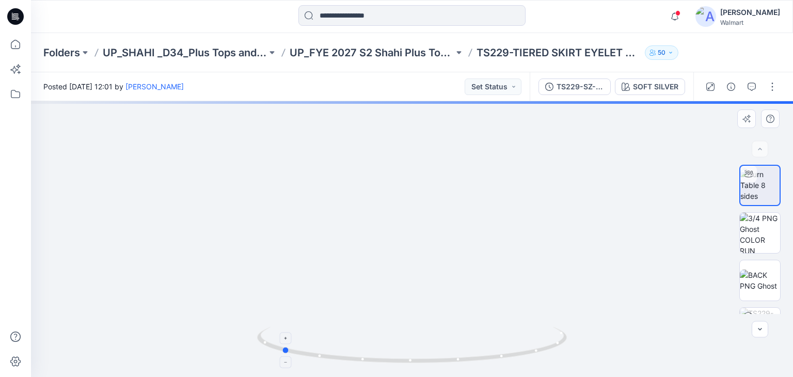
drag, startPoint x: 413, startPoint y: 363, endPoint x: 283, endPoint y: 344, distance: 132.0
click at [283, 344] on icon at bounding box center [413, 346] width 312 height 39
drag, startPoint x: 390, startPoint y: 232, endPoint x: 390, endPoint y: 175, distance: 56.8
drag, startPoint x: 287, startPoint y: 351, endPoint x: 416, endPoint y: 347, distance: 129.6
click at [416, 347] on icon at bounding box center [413, 346] width 312 height 39
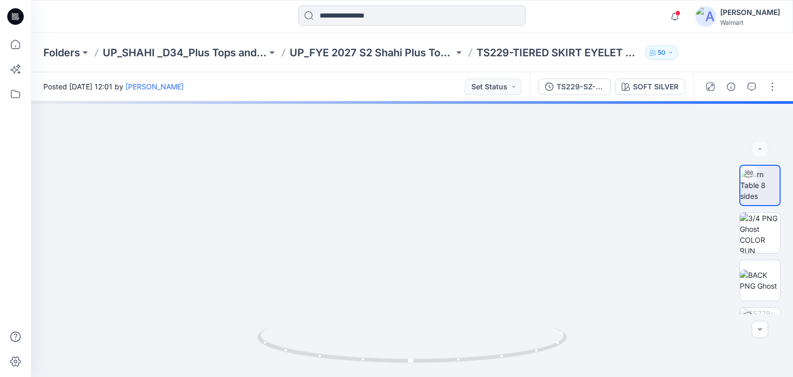
click at [18, 14] on icon at bounding box center [15, 13] width 5 height 1
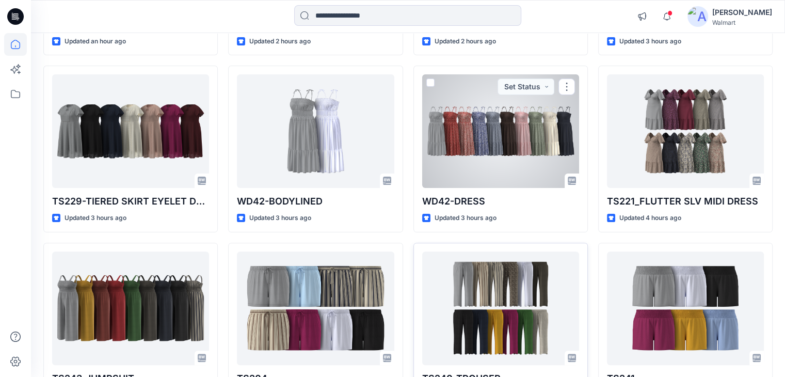
scroll to position [258, 0]
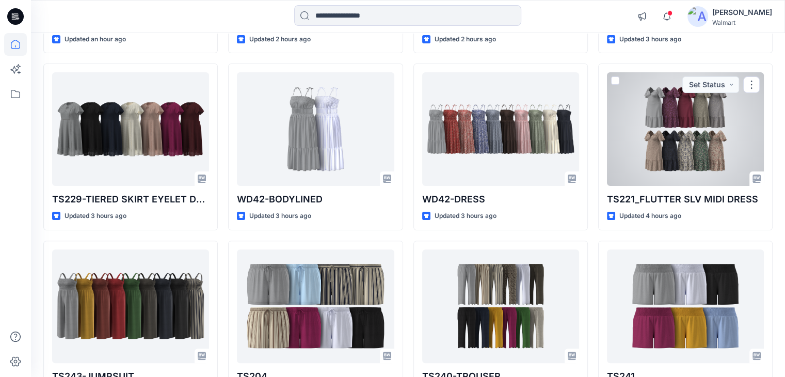
click at [662, 112] on div at bounding box center [685, 129] width 157 height 114
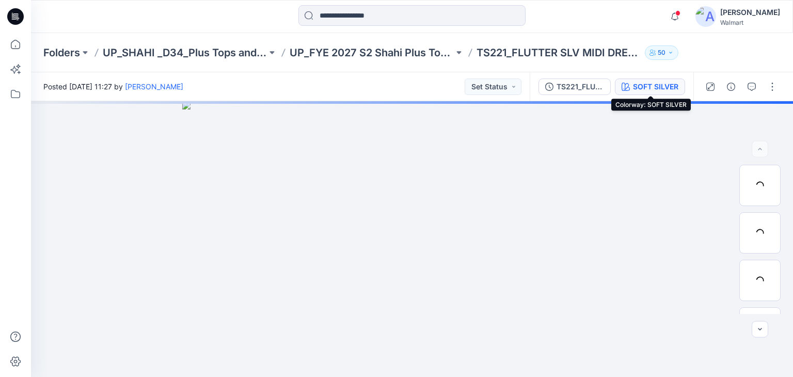
click at [650, 85] on div "SOFT SILVER" at bounding box center [655, 86] width 45 height 11
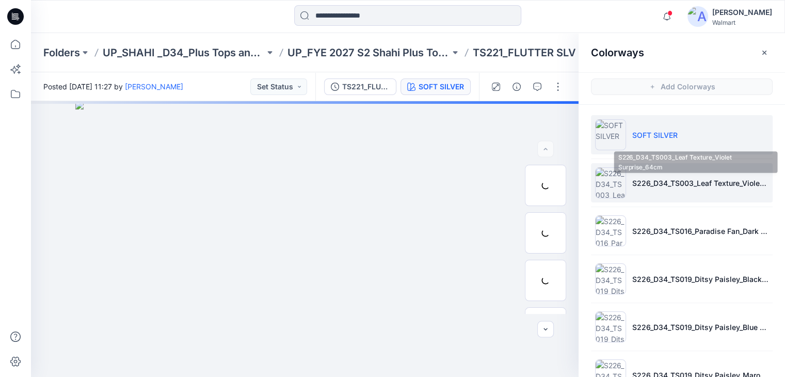
click at [659, 185] on p "S226_D34_TS003_Leaf Texture_Violet Surprise_64cm" at bounding box center [700, 183] width 136 height 11
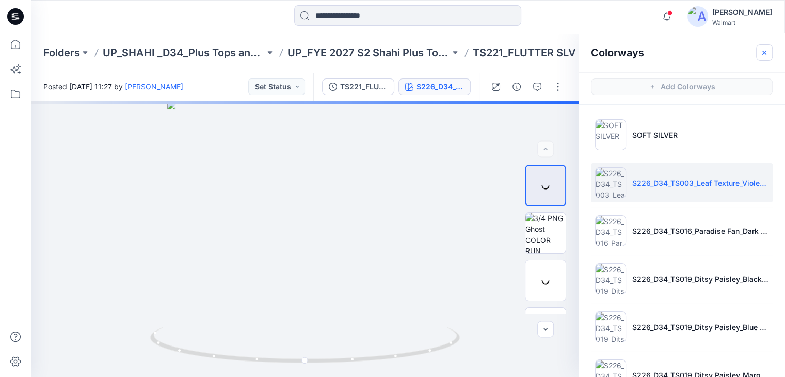
click at [762, 53] on icon "button" at bounding box center [764, 53] width 8 height 8
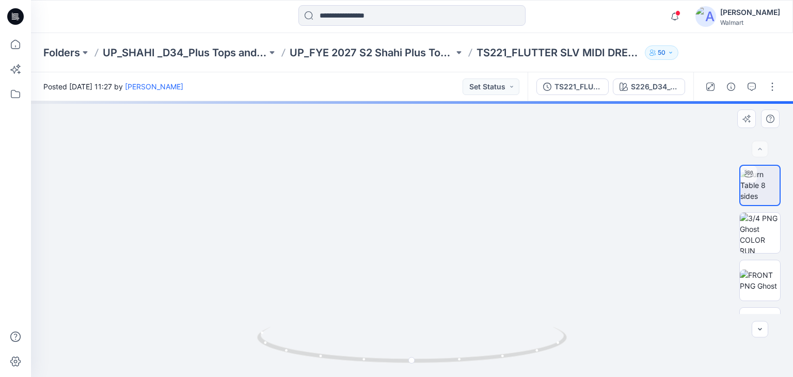
drag, startPoint x: 421, startPoint y: 271, endPoint x: 444, endPoint y: 190, distance: 84.3
drag, startPoint x: 440, startPoint y: 275, endPoint x: 445, endPoint y: 173, distance: 101.8
drag, startPoint x: 413, startPoint y: 210, endPoint x: 403, endPoint y: 340, distance: 129.9
drag, startPoint x: 392, startPoint y: 236, endPoint x: 399, endPoint y: 306, distance: 70.6
drag, startPoint x: 412, startPoint y: 217, endPoint x: 406, endPoint y: 243, distance: 26.5
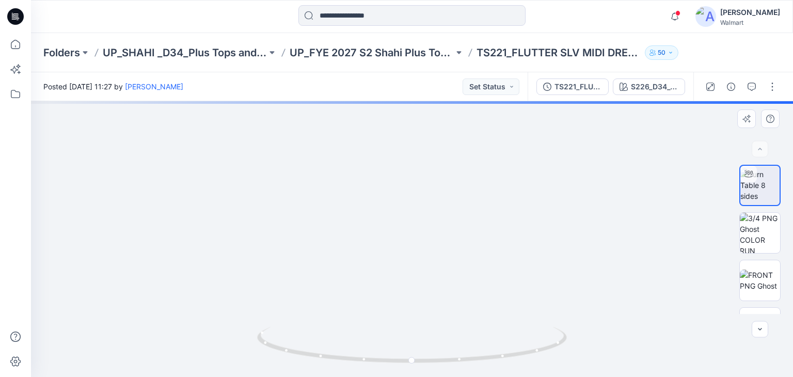
drag, startPoint x: 406, startPoint y: 215, endPoint x: 406, endPoint y: 283, distance: 68.1
drag, startPoint x: 398, startPoint y: 210, endPoint x: 440, endPoint y: 306, distance: 104.9
click at [757, 274] on img at bounding box center [760, 280] width 40 height 22
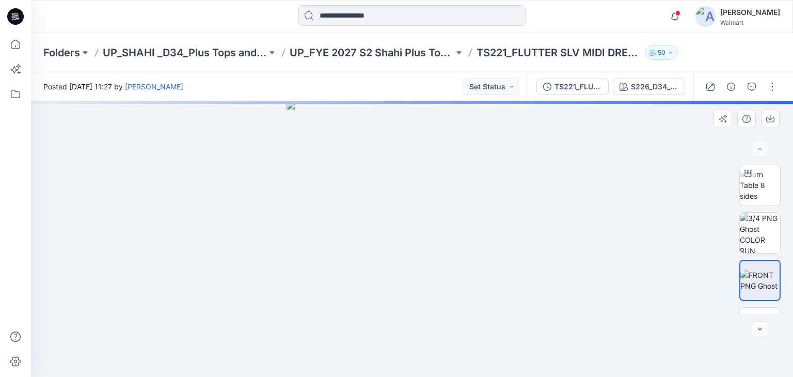
drag, startPoint x: 397, startPoint y: 216, endPoint x: 405, endPoint y: 327, distance: 111.2
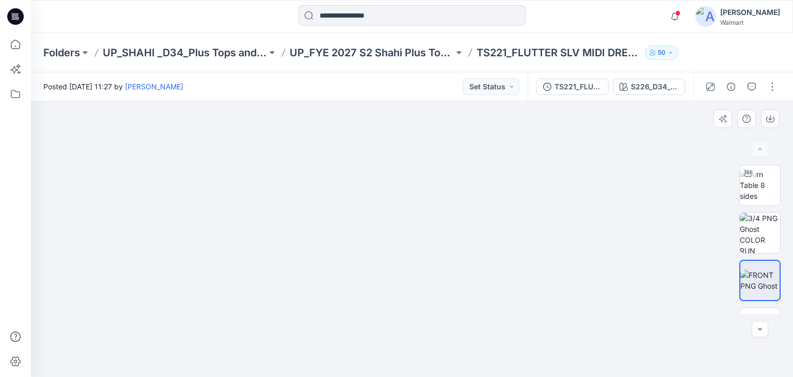
drag, startPoint x: 417, startPoint y: 299, endPoint x: 431, endPoint y: 202, distance: 98.1
drag, startPoint x: 424, startPoint y: 316, endPoint x: 424, endPoint y: 249, distance: 67.1
click at [756, 193] on img at bounding box center [760, 185] width 40 height 33
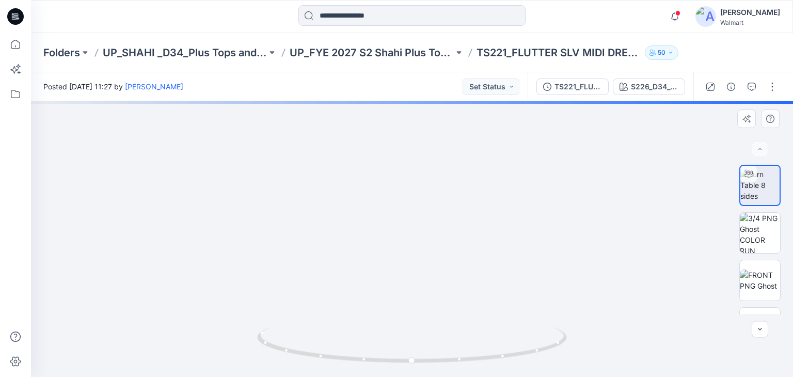
drag, startPoint x: 287, startPoint y: 250, endPoint x: 300, endPoint y: 293, distance: 44.1
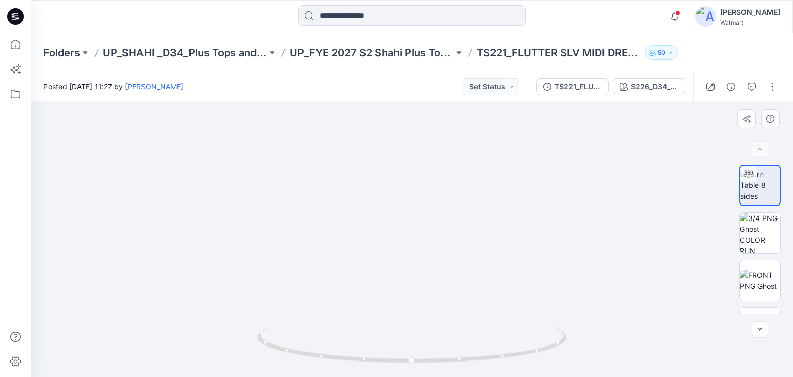
drag, startPoint x: 347, startPoint y: 227, endPoint x: 324, endPoint y: 316, distance: 91.8
drag, startPoint x: 370, startPoint y: 314, endPoint x: 350, endPoint y: 146, distance: 169.4
drag, startPoint x: 345, startPoint y: 276, endPoint x: 373, endPoint y: 209, distance: 72.0
drag, startPoint x: 366, startPoint y: 271, endPoint x: 372, endPoint y: 103, distance: 168.3
drag, startPoint x: 382, startPoint y: 147, endPoint x: 382, endPoint y: 58, distance: 88.8
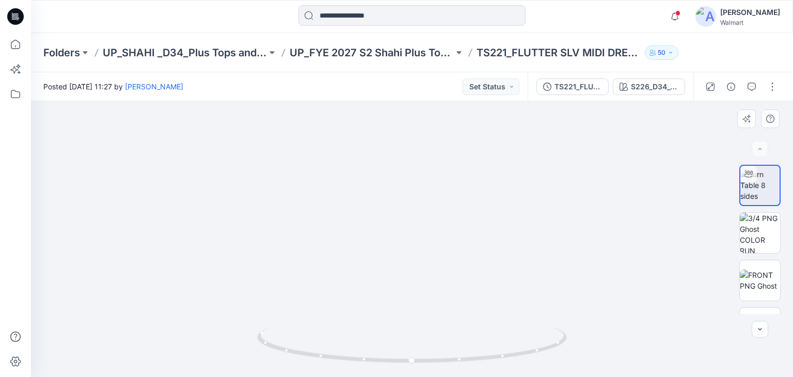
drag, startPoint x: 382, startPoint y: 210, endPoint x: 385, endPoint y: 153, distance: 56.8
drag, startPoint x: 283, startPoint y: 198, endPoint x: 310, endPoint y: 272, distance: 79.5
drag, startPoint x: 284, startPoint y: 219, endPoint x: 275, endPoint y: 283, distance: 64.7
drag, startPoint x: 403, startPoint y: 213, endPoint x: 396, endPoint y: 284, distance: 71.6
drag, startPoint x: 16, startPoint y: 18, endPoint x: 10, endPoint y: 32, distance: 15.2
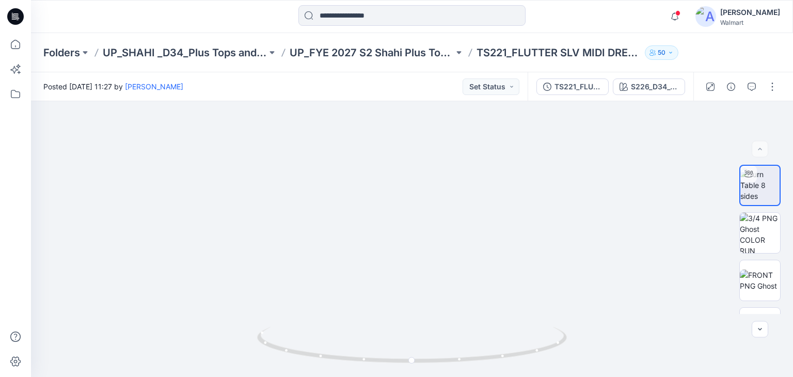
click at [16, 18] on icon at bounding box center [15, 16] width 17 height 33
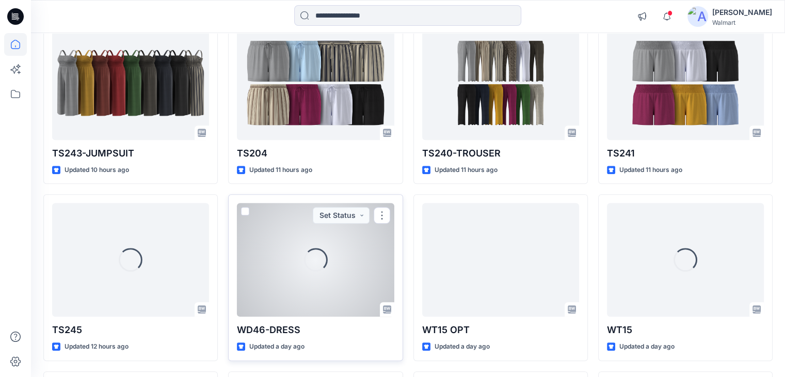
scroll to position [543, 0]
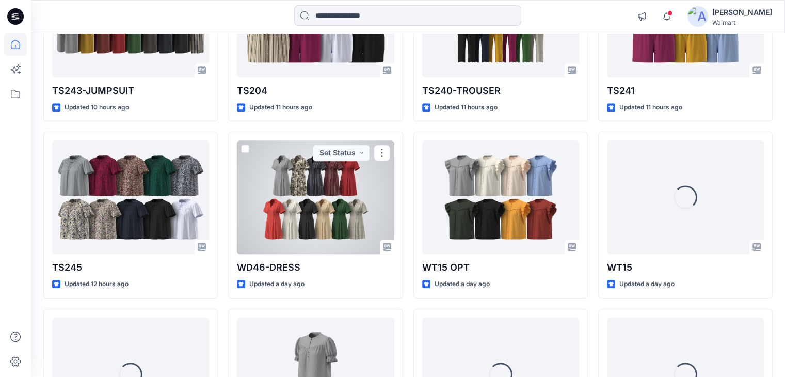
click at [302, 206] on div at bounding box center [315, 197] width 157 height 114
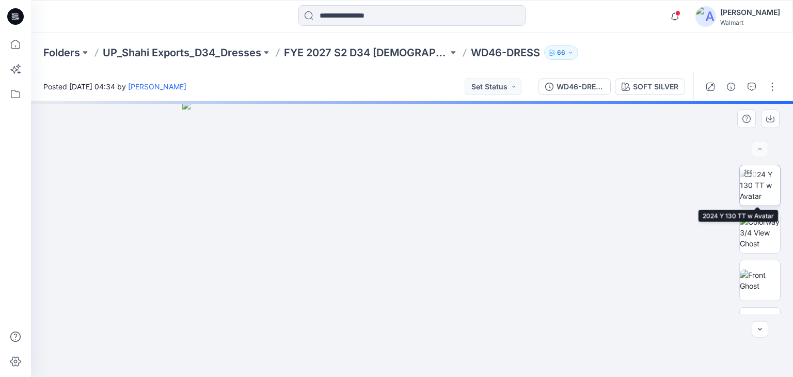
click at [756, 183] on img at bounding box center [760, 185] width 40 height 33
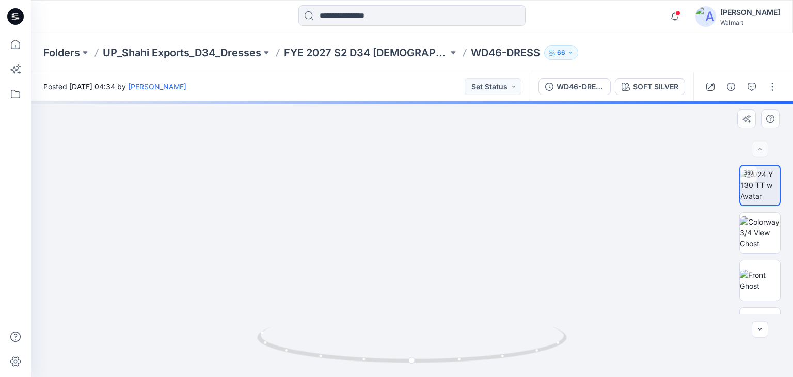
drag, startPoint x: 405, startPoint y: 274, endPoint x: 406, endPoint y: 138, distance: 135.7
drag, startPoint x: 413, startPoint y: 231, endPoint x: 412, endPoint y: 181, distance: 50.6
drag, startPoint x: 410, startPoint y: 219, endPoint x: 412, endPoint y: 185, distance: 34.7
drag, startPoint x: 413, startPoint y: 262, endPoint x: 419, endPoint y: 200, distance: 62.2
drag, startPoint x: 408, startPoint y: 290, endPoint x: 403, endPoint y: 226, distance: 64.2
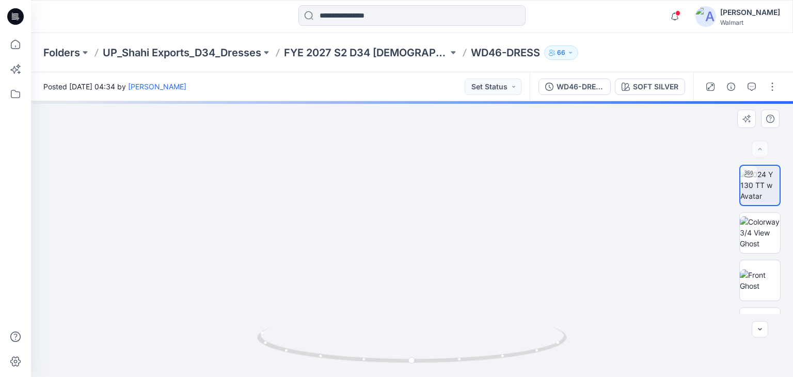
drag, startPoint x: 404, startPoint y: 205, endPoint x: 402, endPoint y: 278, distance: 73.3
drag, startPoint x: 399, startPoint y: 268, endPoint x: 398, endPoint y: 218, distance: 50.1
drag, startPoint x: 398, startPoint y: 230, endPoint x: 399, endPoint y: 250, distance: 20.1
drag, startPoint x: 332, startPoint y: 286, endPoint x: 348, endPoint y: 184, distance: 103.4
click at [19, 14] on icon at bounding box center [15, 16] width 17 height 17
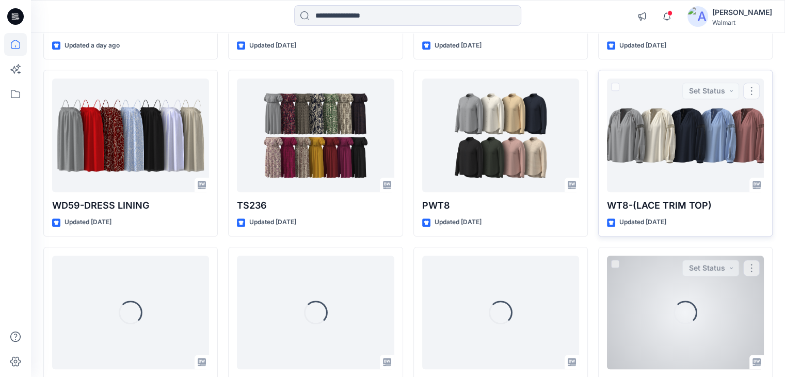
scroll to position [970, 0]
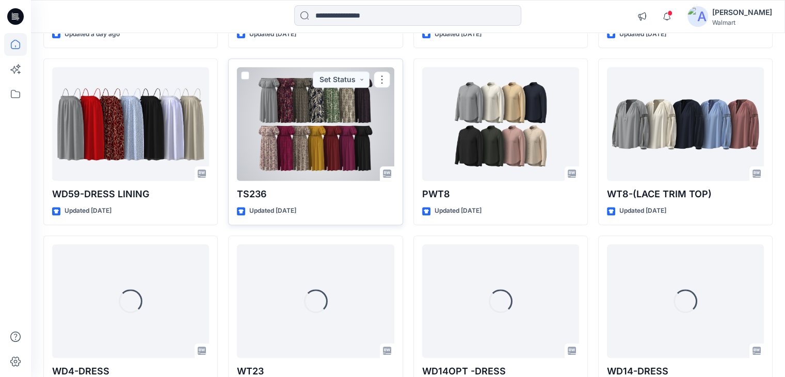
click at [294, 137] on div at bounding box center [315, 124] width 157 height 114
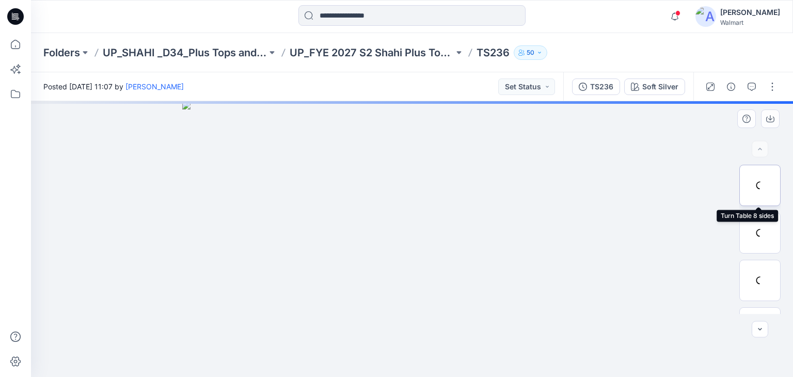
click at [745, 182] on div at bounding box center [759, 185] width 41 height 41
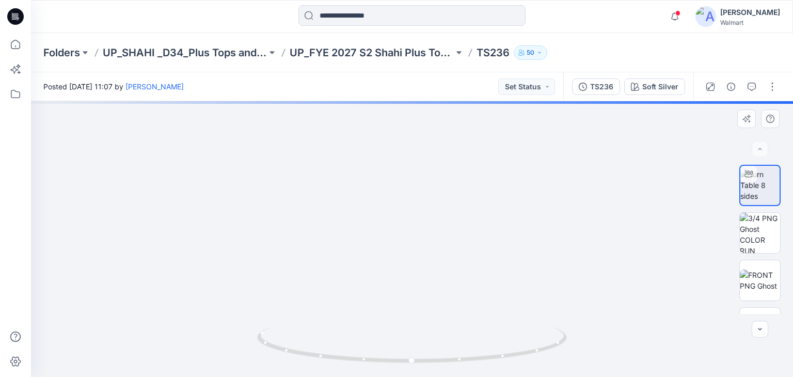
drag, startPoint x: 394, startPoint y: 303, endPoint x: 398, endPoint y: 217, distance: 85.8
drag, startPoint x: 410, startPoint y: 362, endPoint x: 429, endPoint y: 331, distance: 36.4
click at [429, 331] on icon at bounding box center [413, 346] width 312 height 39
drag, startPoint x: 413, startPoint y: 215, endPoint x: 413, endPoint y: 290, distance: 74.8
drag, startPoint x: 409, startPoint y: 228, endPoint x: 397, endPoint y: 329, distance: 101.8
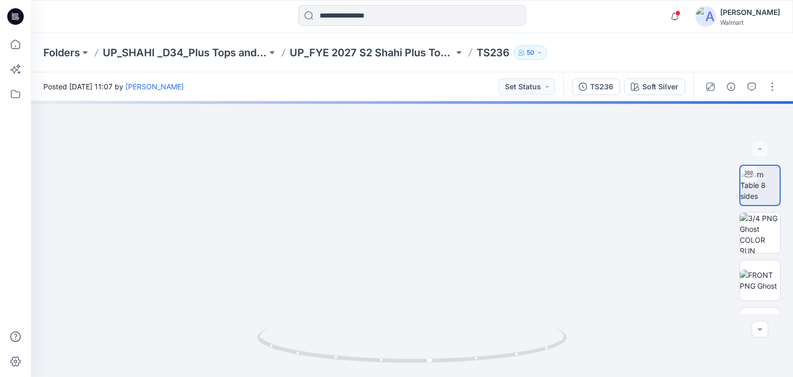
drag, startPoint x: 347, startPoint y: 225, endPoint x: 455, endPoint y: 400, distance: 205.7
drag, startPoint x: 425, startPoint y: 280, endPoint x: 410, endPoint y: 355, distance: 76.3
drag, startPoint x: 403, startPoint y: 289, endPoint x: 404, endPoint y: 323, distance: 34.1
drag, startPoint x: 348, startPoint y: 291, endPoint x: 335, endPoint y: 316, distance: 28.6
drag, startPoint x: 429, startPoint y: 230, endPoint x: 435, endPoint y: 194, distance: 36.1
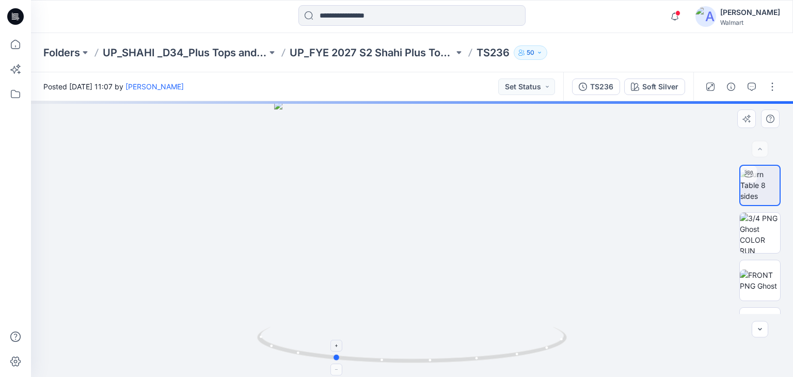
drag, startPoint x: 428, startPoint y: 361, endPoint x: 331, endPoint y: 360, distance: 96.5
click at [331, 360] on icon at bounding box center [413, 346] width 312 height 39
click at [18, 17] on icon at bounding box center [15, 16] width 17 height 17
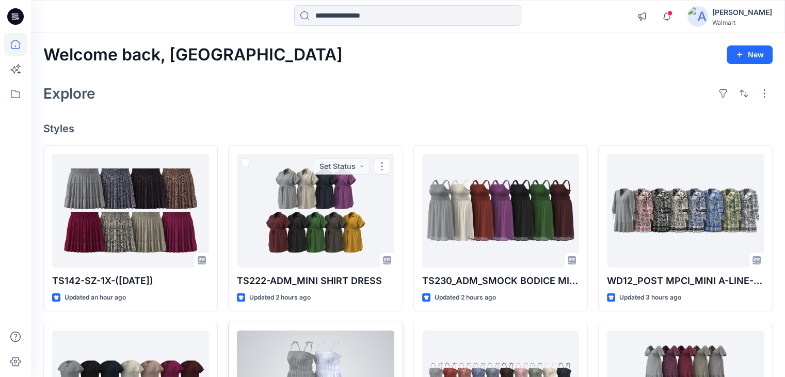
scroll to position [155, 0]
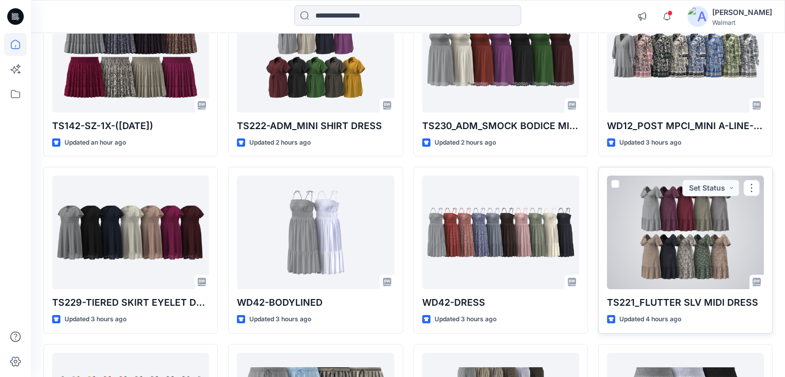
click at [657, 244] on div at bounding box center [685, 232] width 157 height 114
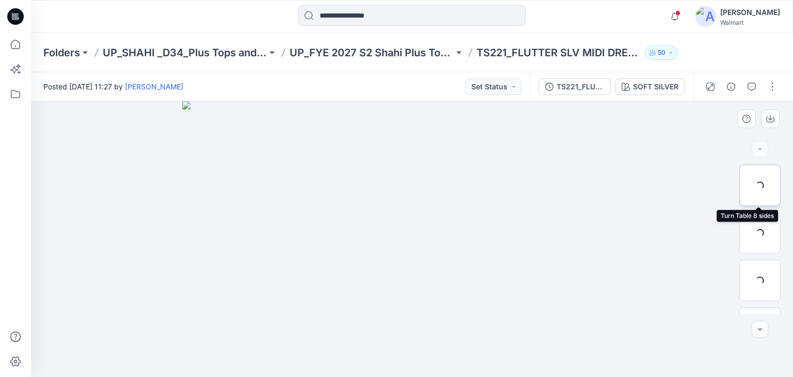
click at [755, 188] on div at bounding box center [759, 185] width 41 height 41
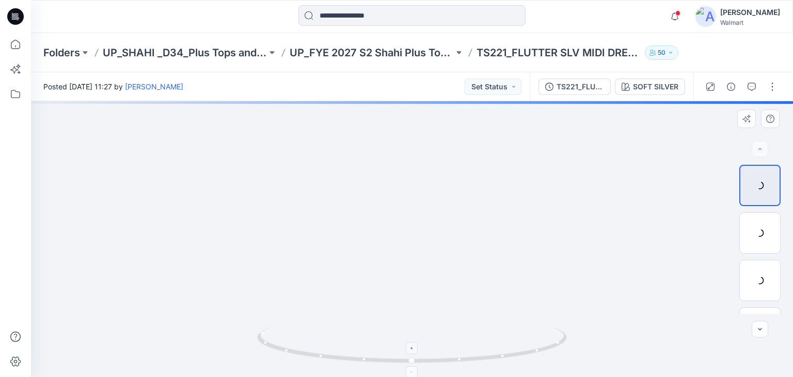
click at [412, 352] on div at bounding box center [412, 348] width 12 height 12
drag, startPoint x: 442, startPoint y: 207, endPoint x: 448, endPoint y: 157, distance: 49.9
drag, startPoint x: 438, startPoint y: 223, endPoint x: 427, endPoint y: 287, distance: 64.8
drag, startPoint x: 430, startPoint y: 240, endPoint x: 400, endPoint y: 312, distance: 78.0
